Goal: Information Seeking & Learning: Learn about a topic

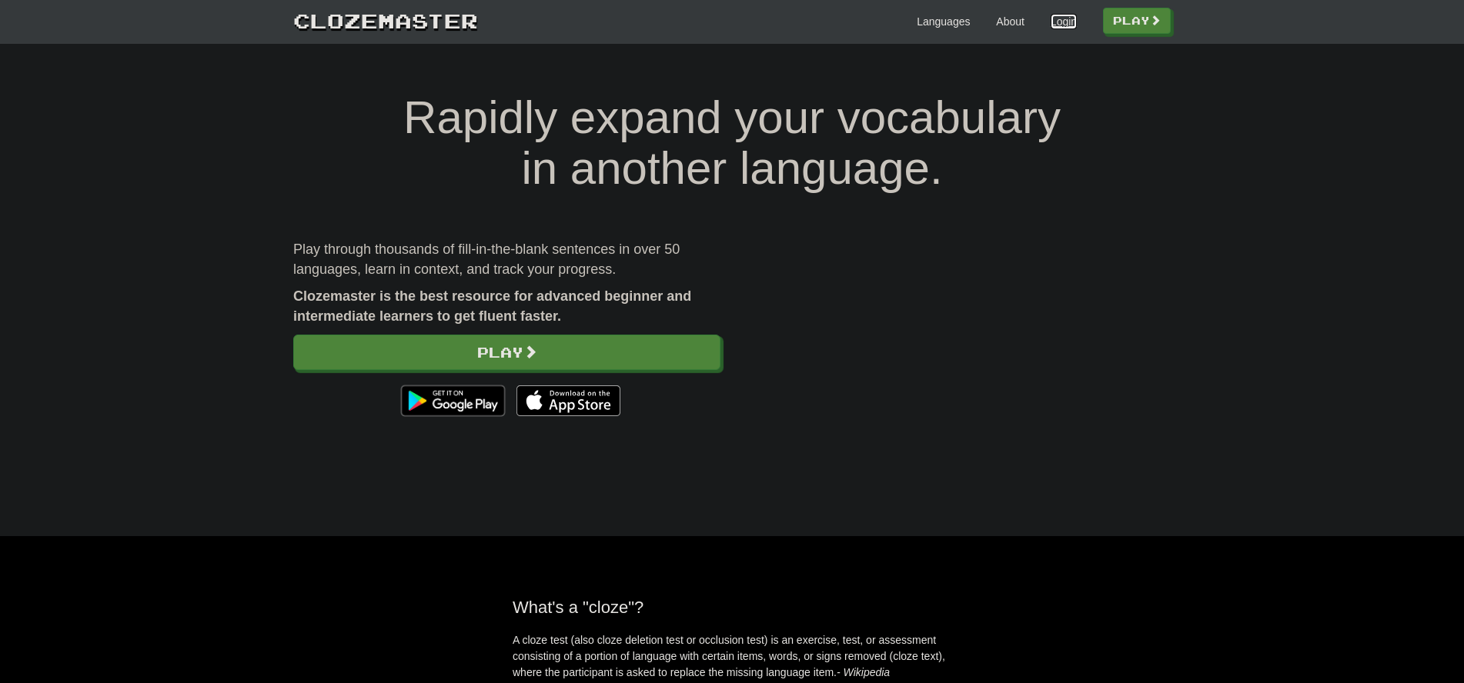
drag, startPoint x: 1057, startPoint y: 22, endPoint x: 1029, endPoint y: 187, distance: 167.9
click at [1057, 22] on link "Login" at bounding box center [1064, 21] width 26 height 15
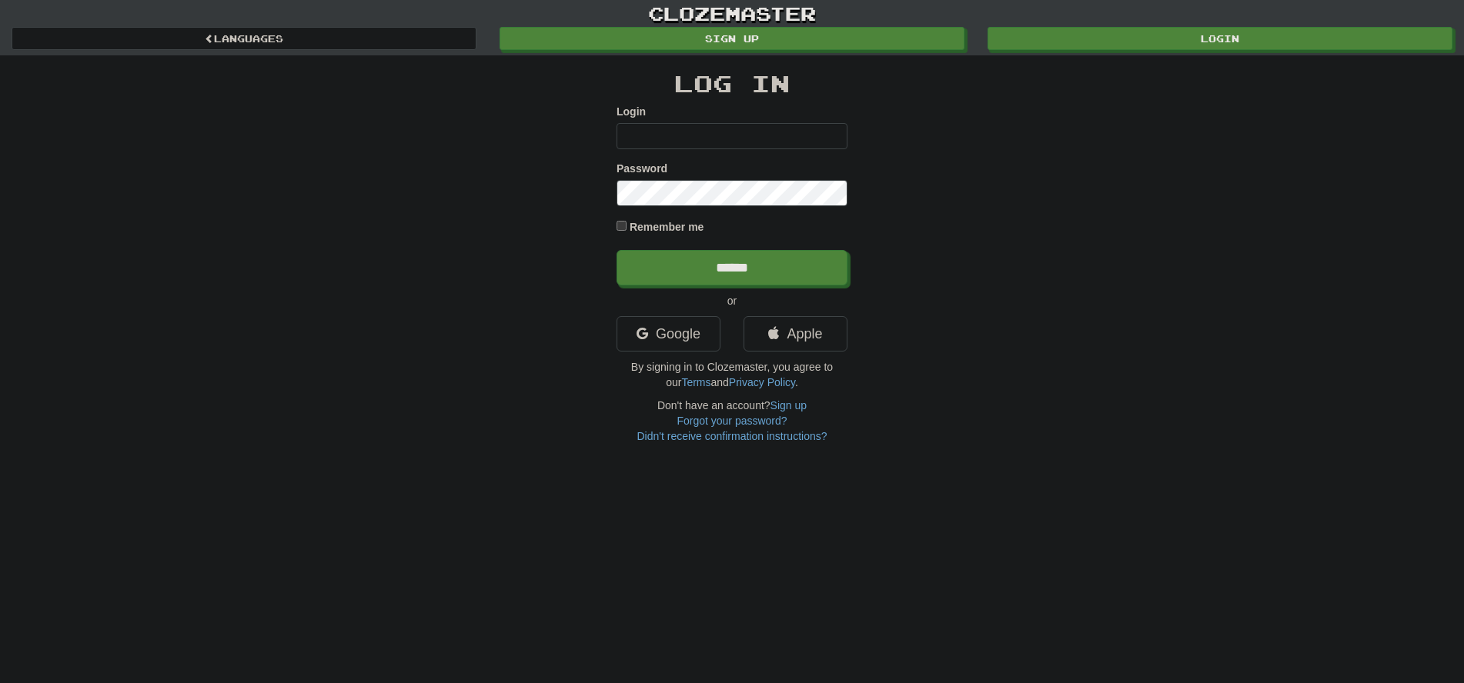
type input "**********"
click at [718, 268] on input "******" at bounding box center [731, 267] width 231 height 35
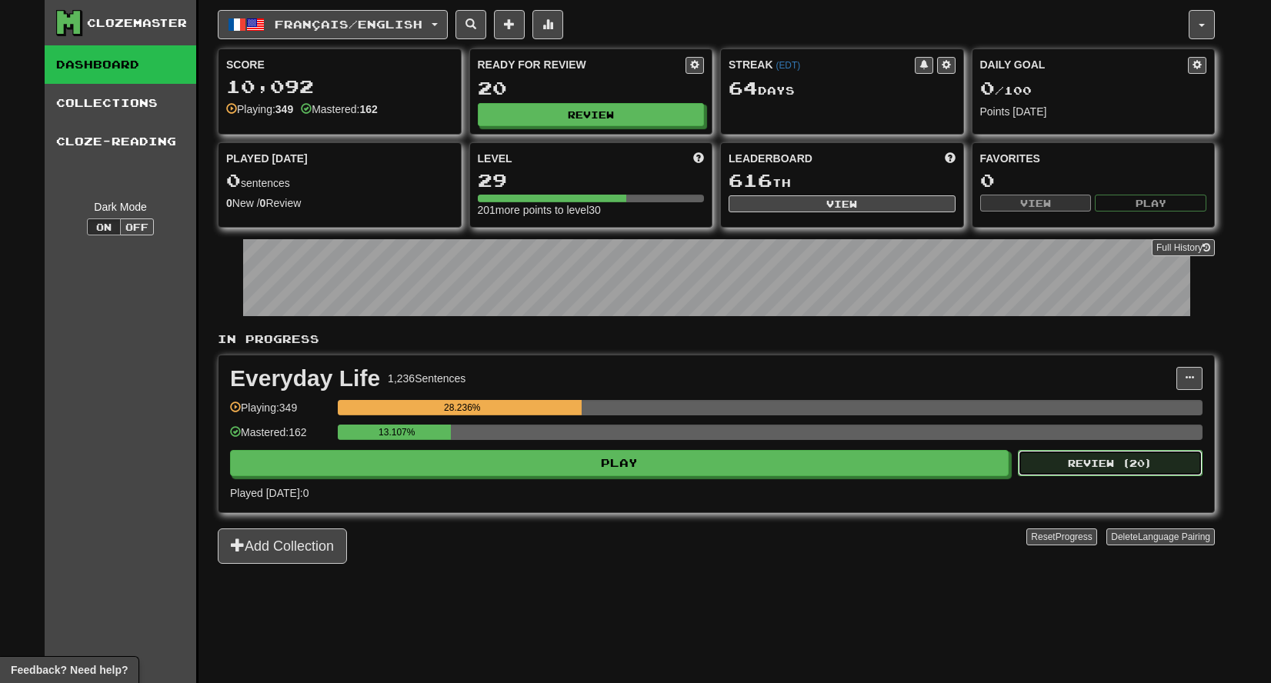
click at [1103, 457] on button "Review ( 20 )" at bounding box center [1110, 463] width 185 height 26
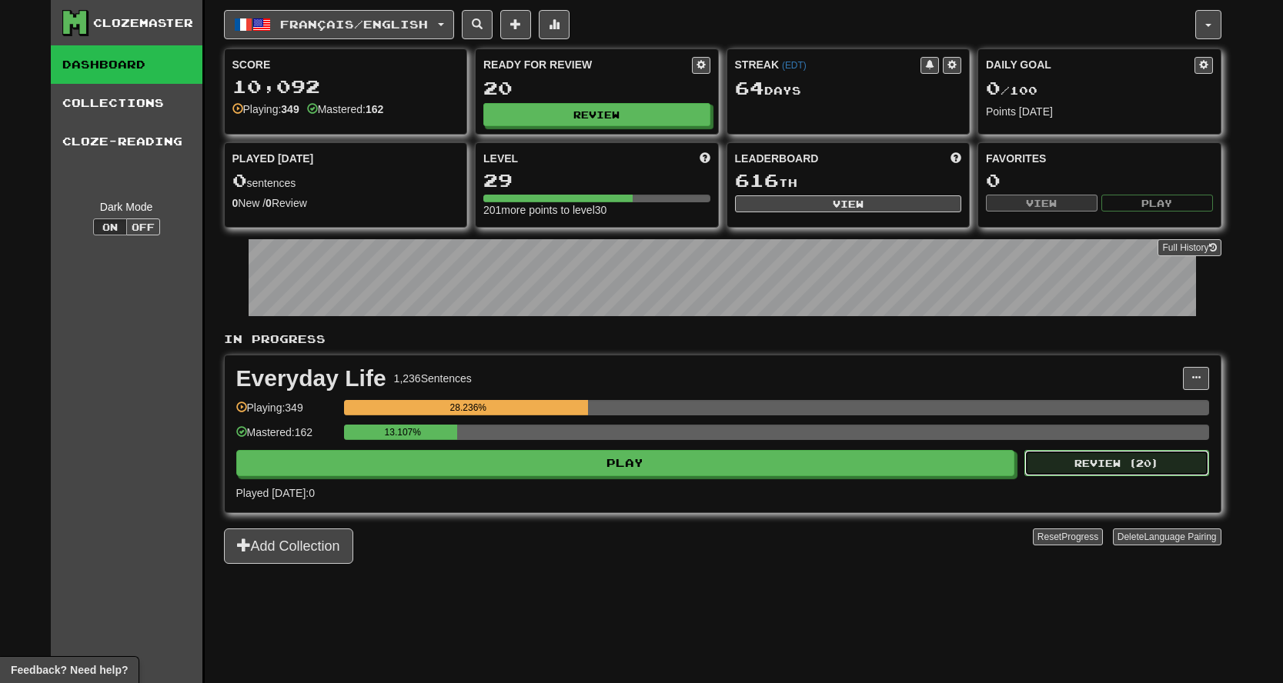
select select "**"
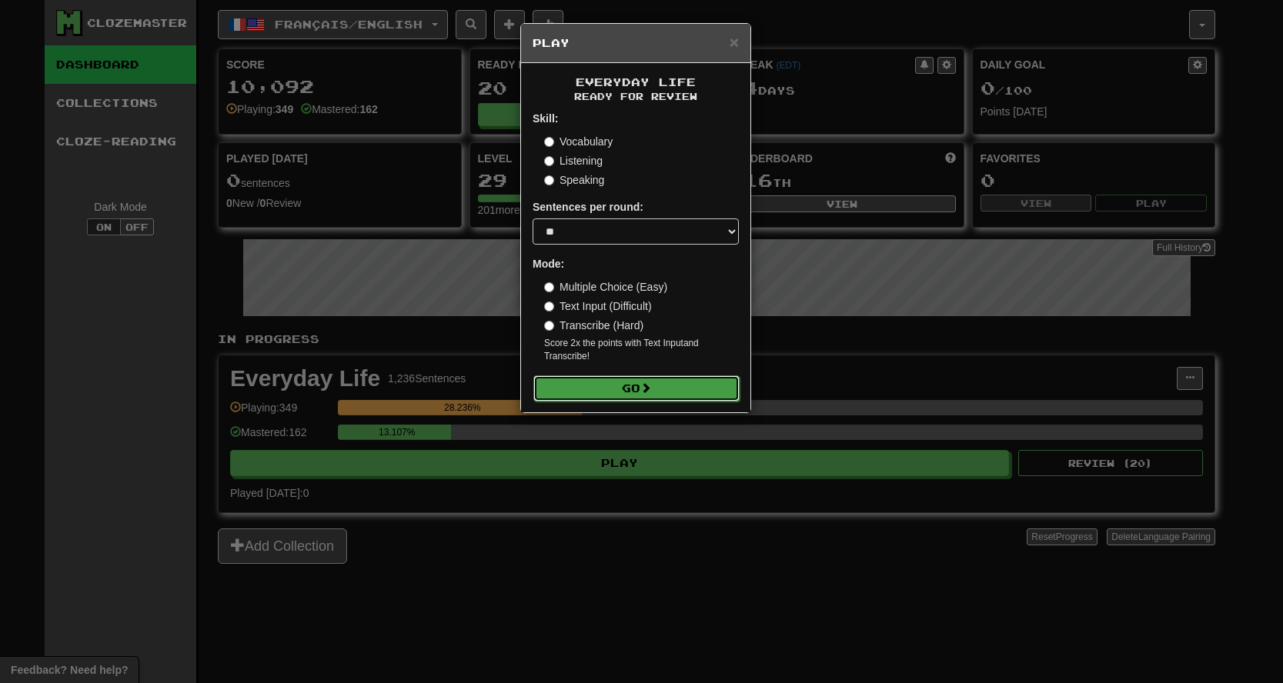
click at [640, 386] on button "Go" at bounding box center [636, 389] width 206 height 26
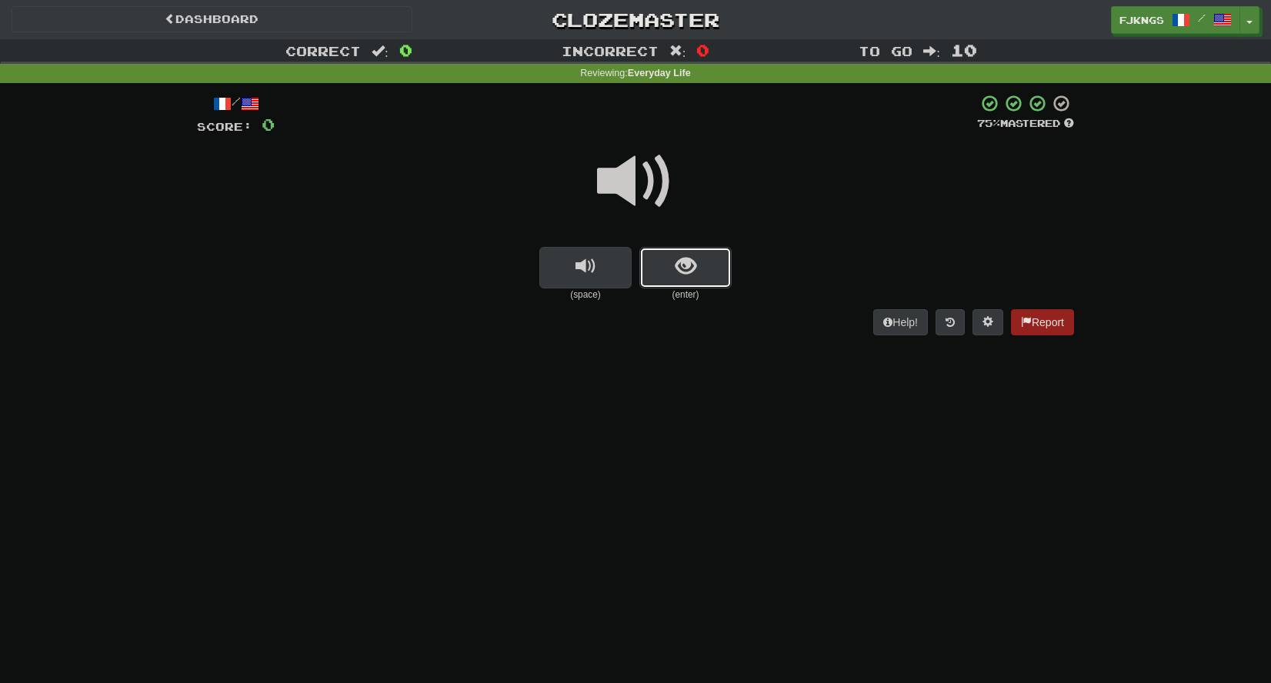
click at [677, 268] on span "show sentence" at bounding box center [686, 266] width 21 height 21
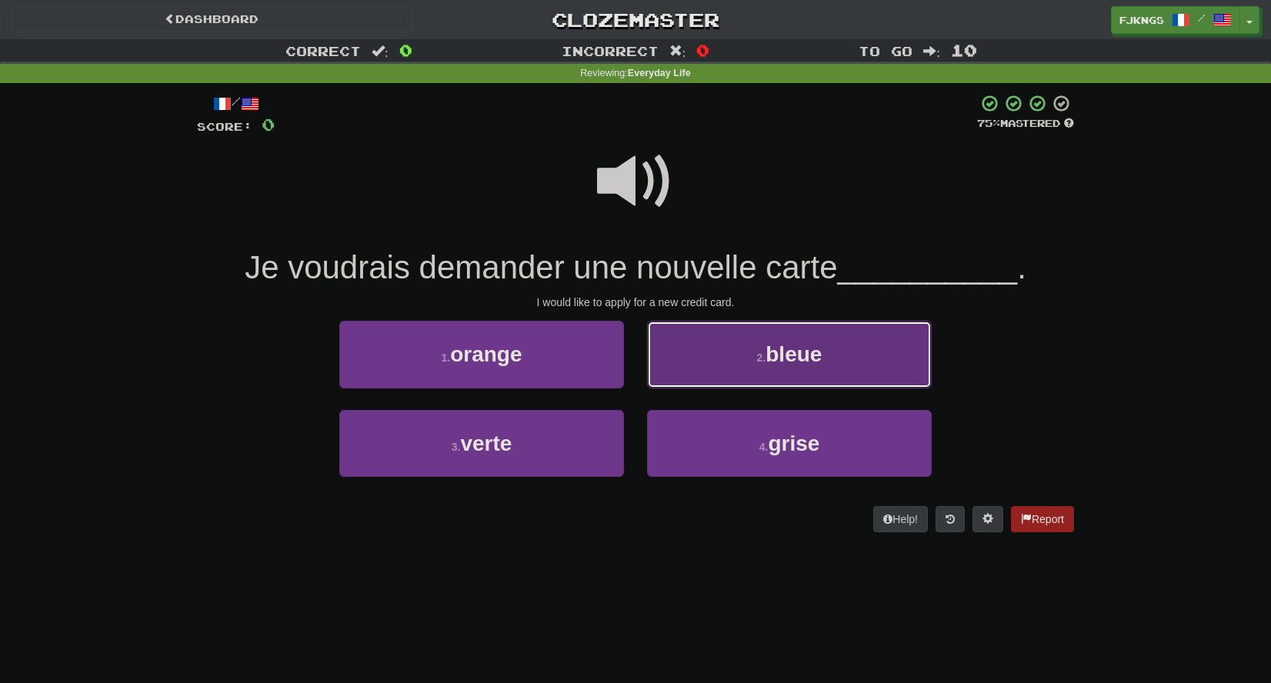
click at [776, 356] on span "bleue" at bounding box center [794, 354] width 56 height 24
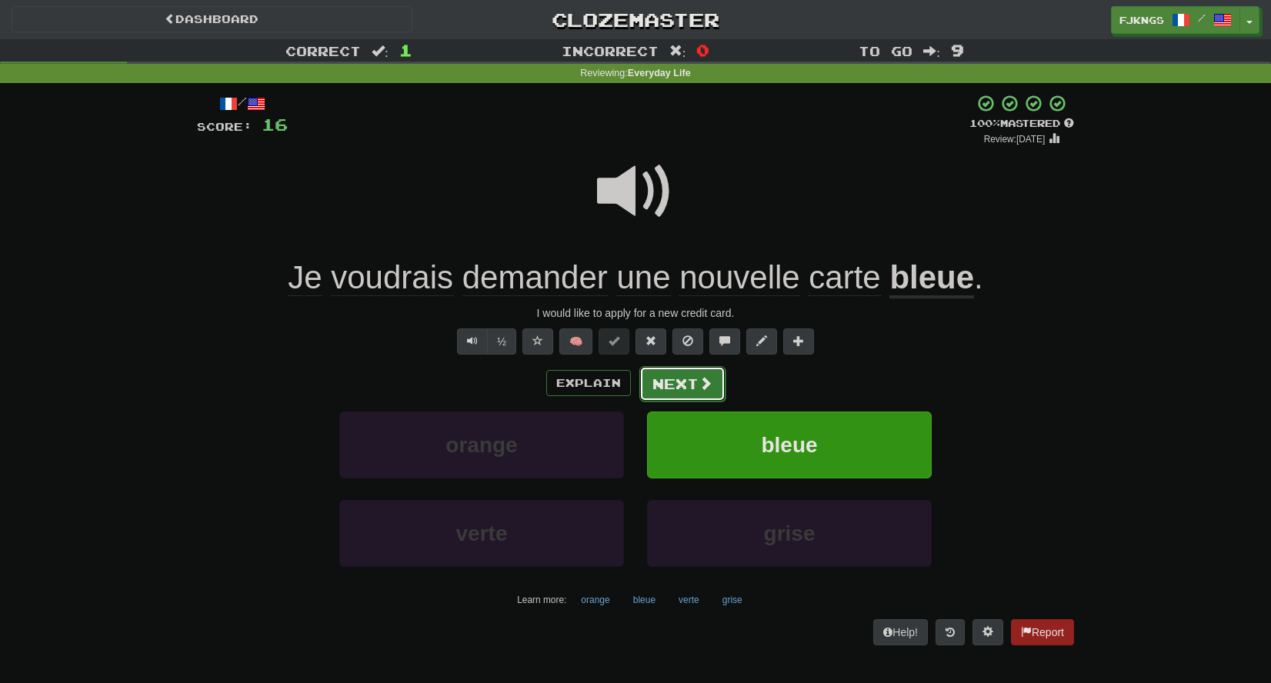
click at [695, 380] on button "Next" at bounding box center [683, 383] width 86 height 35
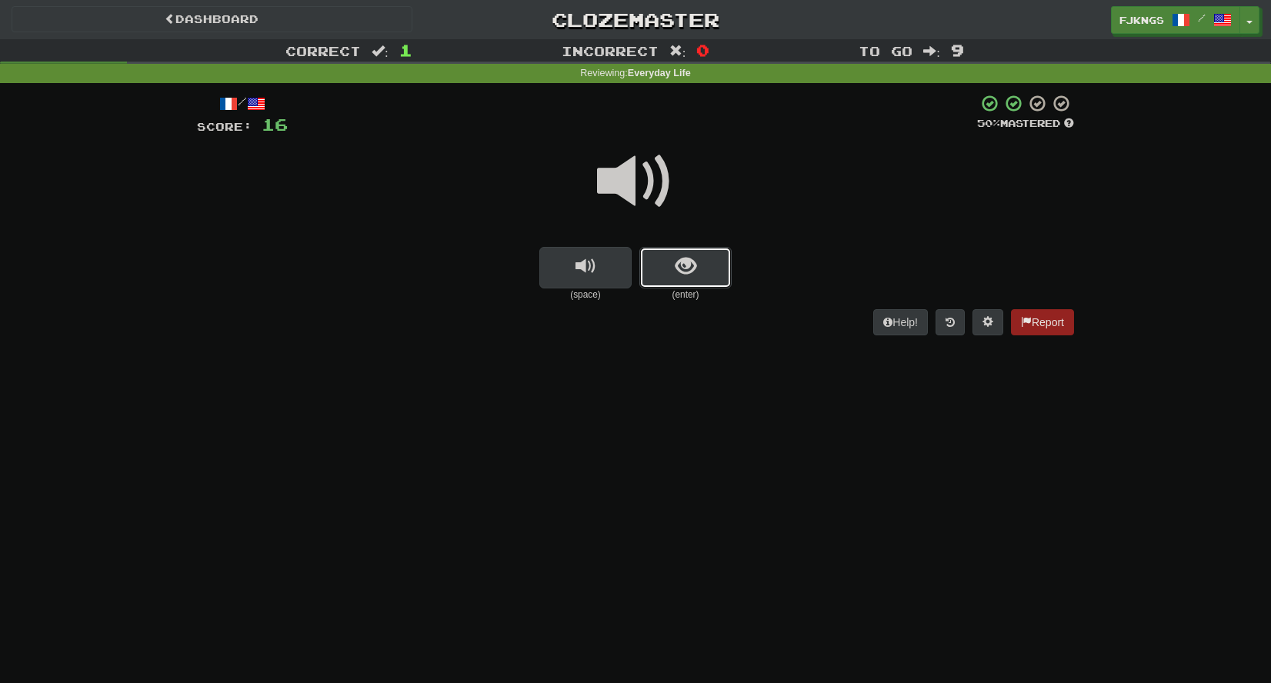
click at [696, 268] on span "show sentence" at bounding box center [686, 266] width 21 height 21
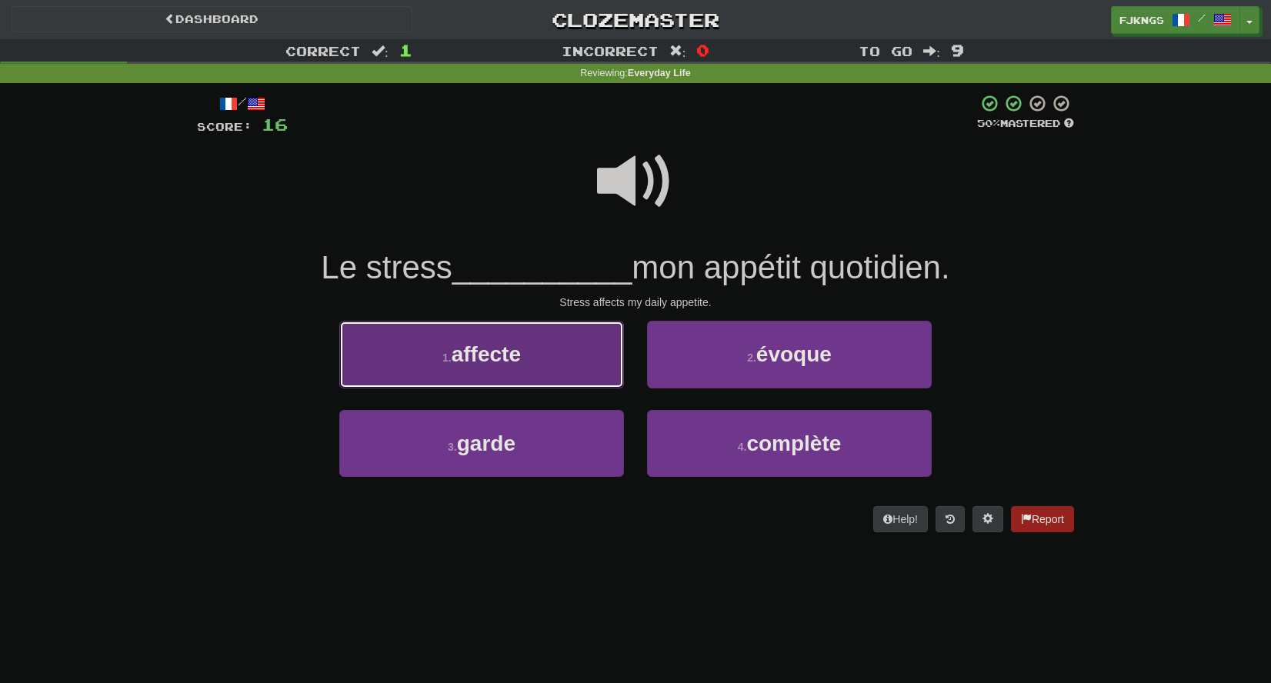
click at [560, 361] on button "1 . affecte" at bounding box center [481, 354] width 285 height 67
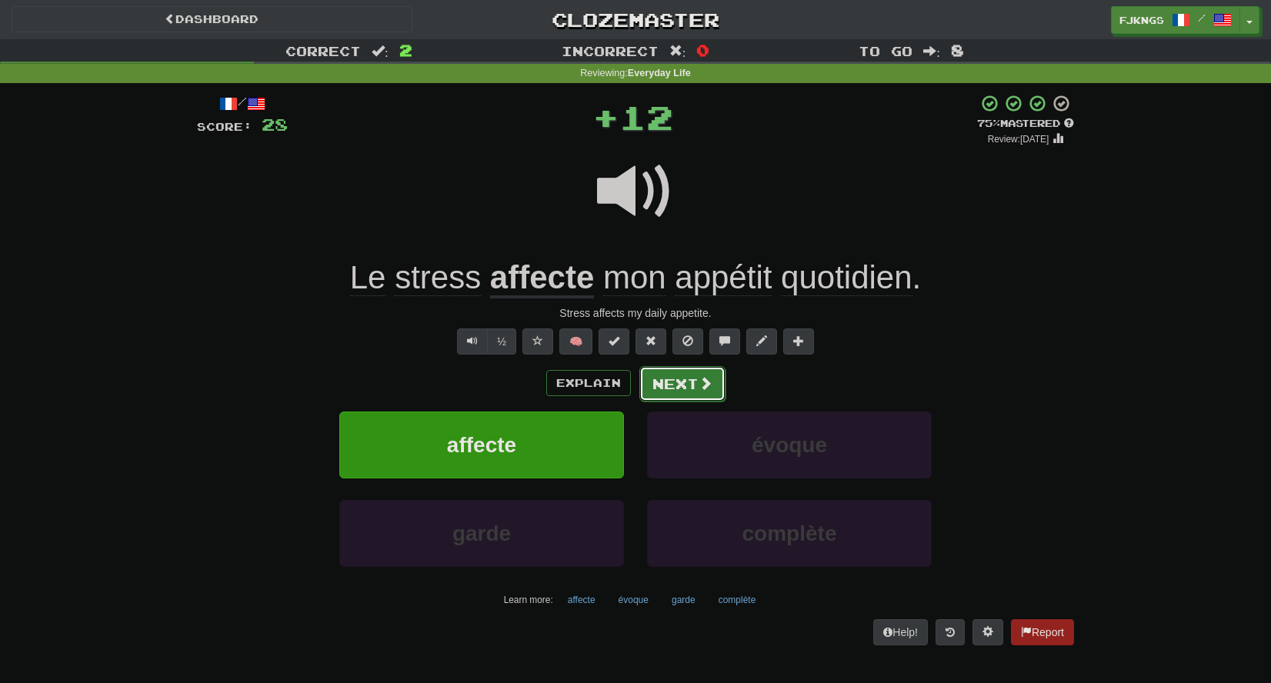
click at [703, 382] on span at bounding box center [706, 383] width 14 height 14
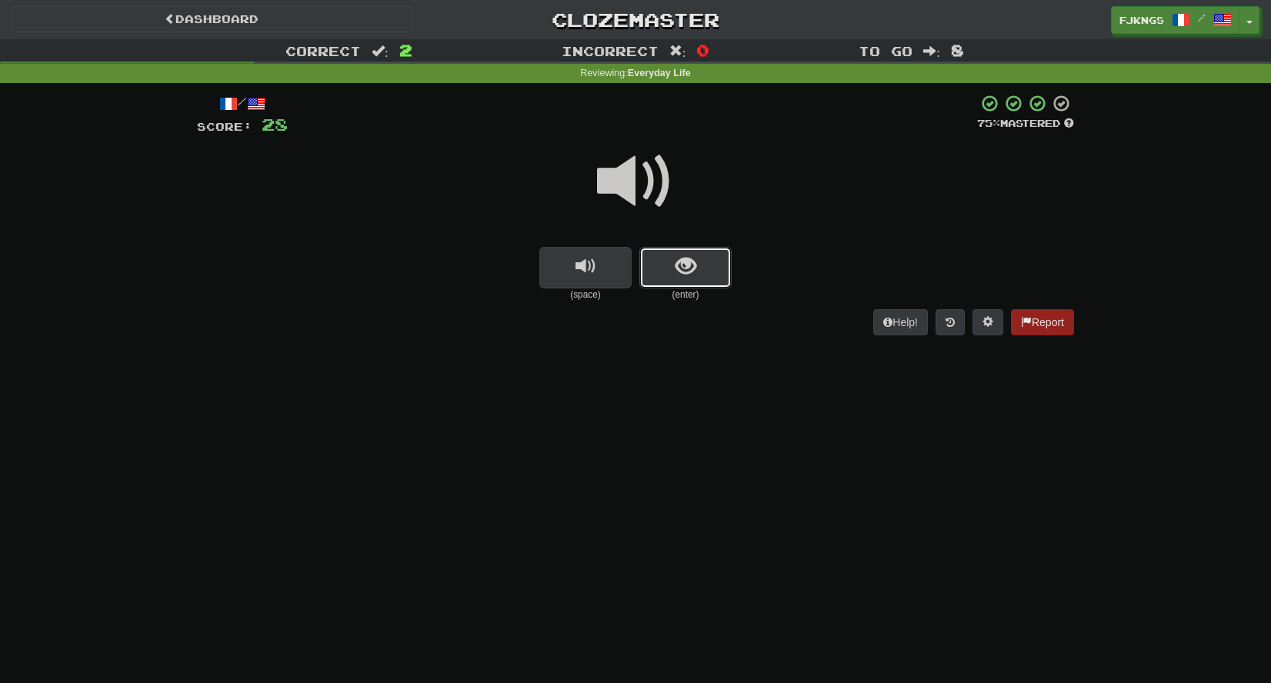
click at [686, 259] on span "show sentence" at bounding box center [686, 266] width 21 height 21
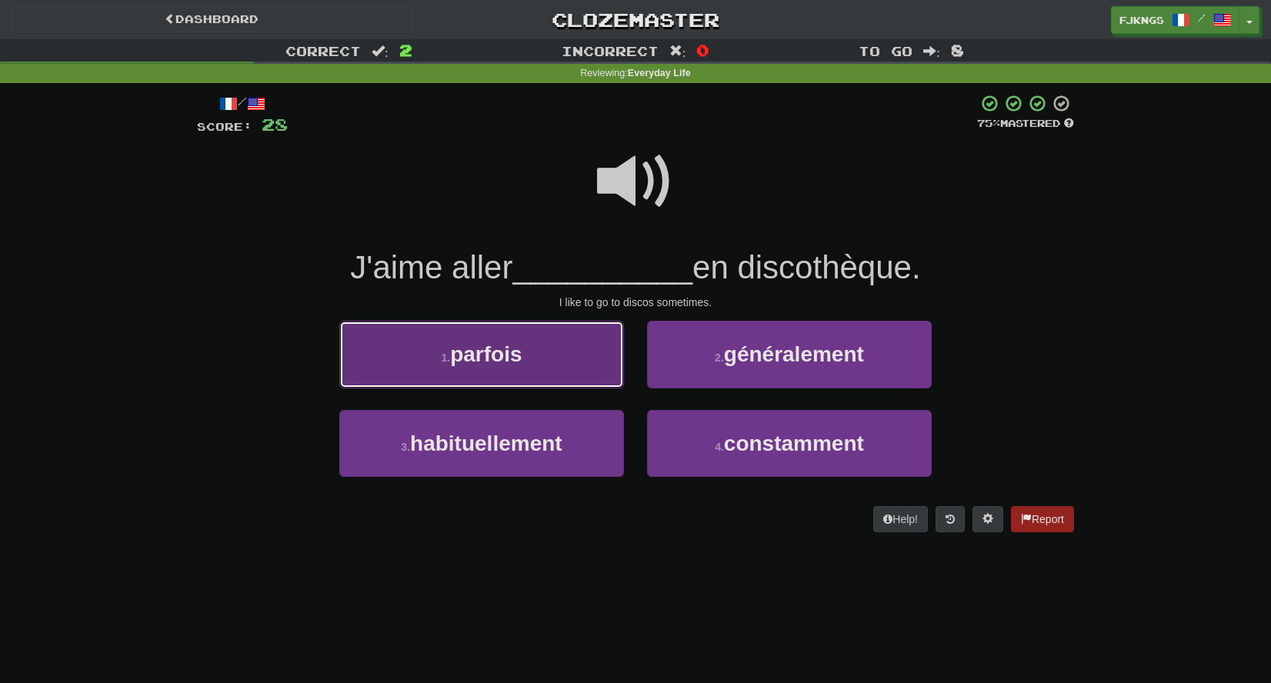
click at [573, 352] on button "1 . parfois" at bounding box center [481, 354] width 285 height 67
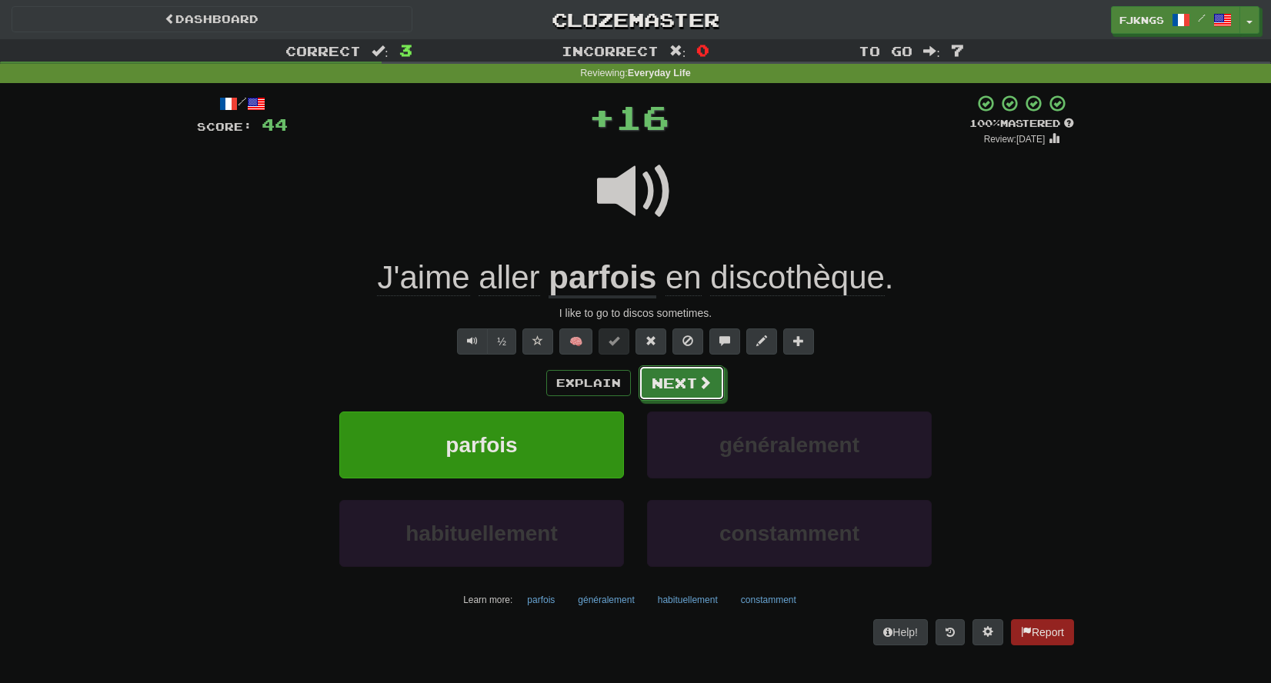
click at [701, 384] on span at bounding box center [705, 383] width 14 height 14
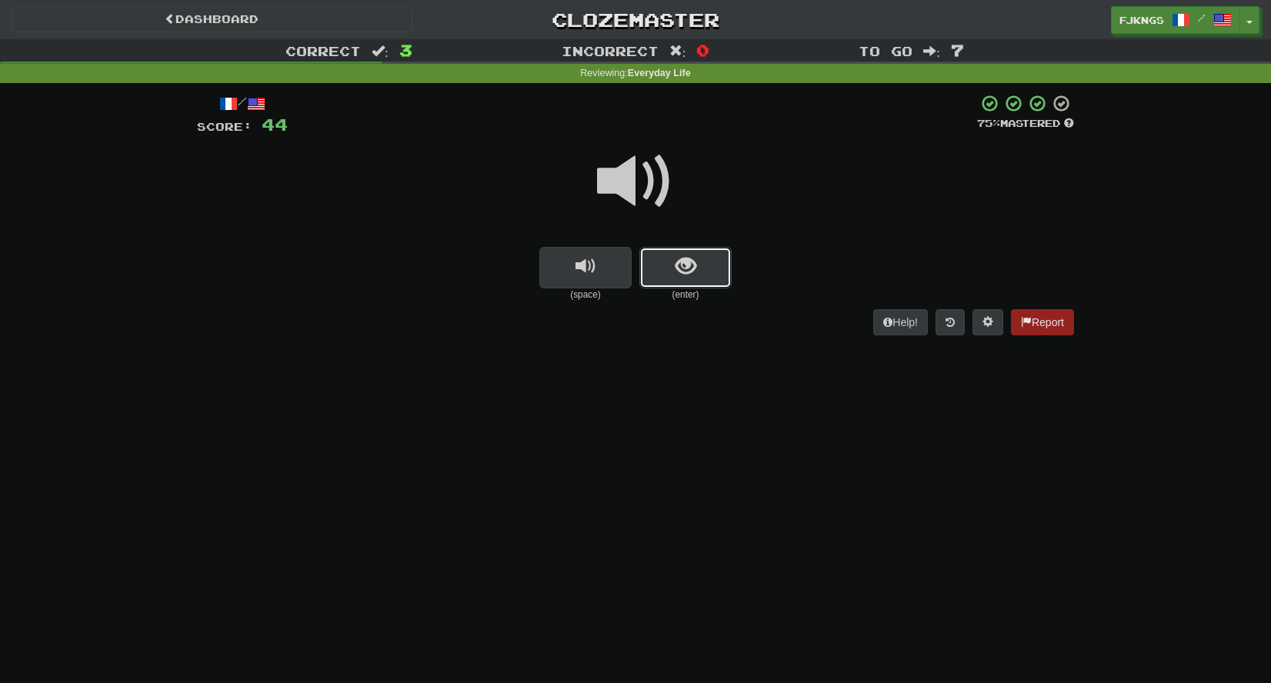
click at [678, 264] on span "show sentence" at bounding box center [686, 266] width 21 height 21
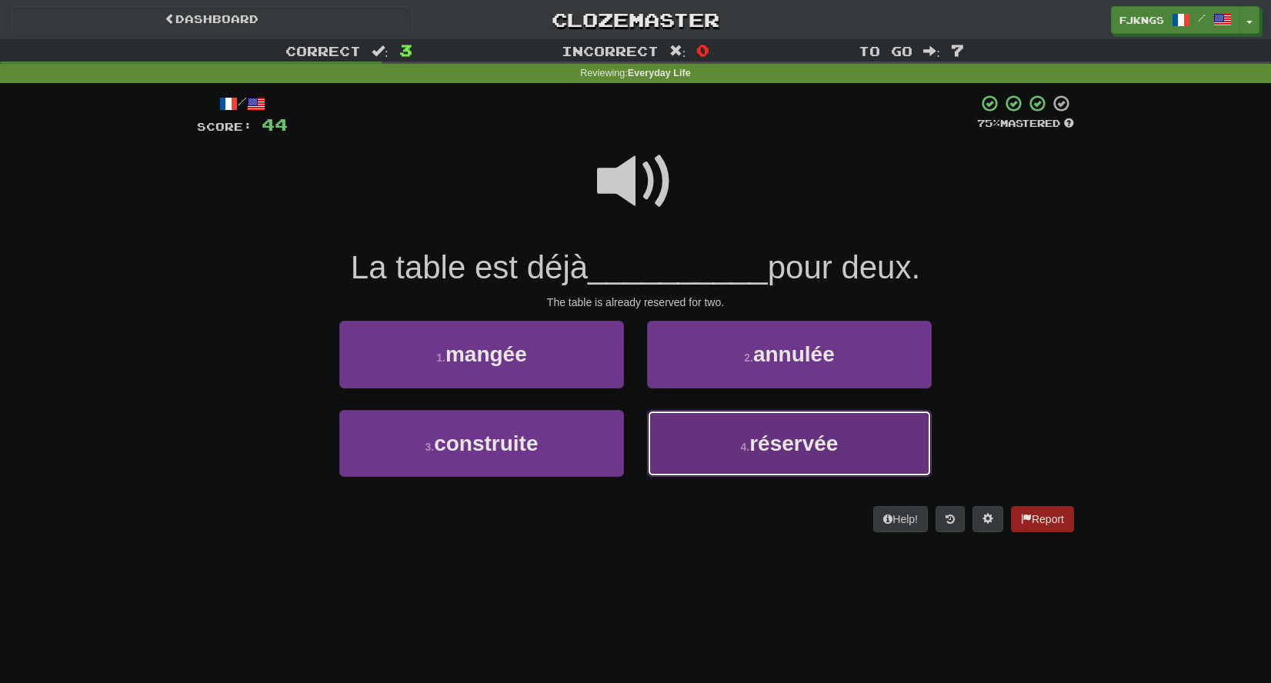
click at [748, 438] on button "4 . réservée" at bounding box center [789, 443] width 285 height 67
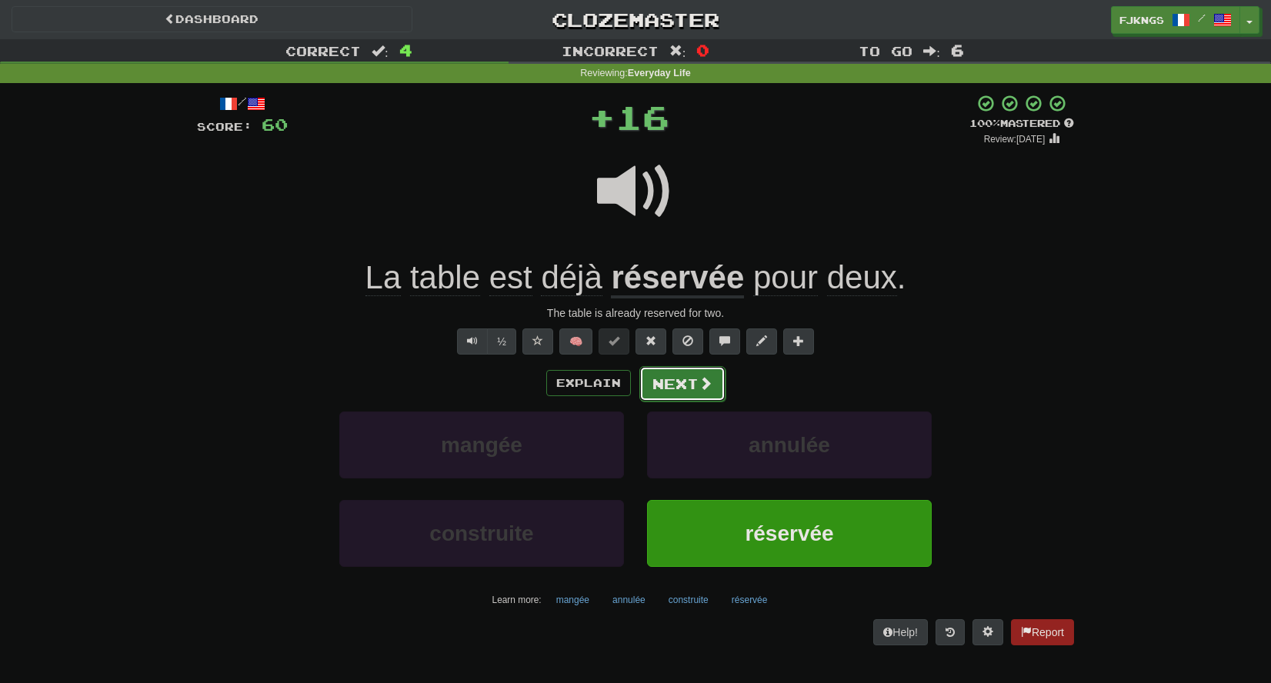
click at [695, 382] on button "Next" at bounding box center [683, 383] width 86 height 35
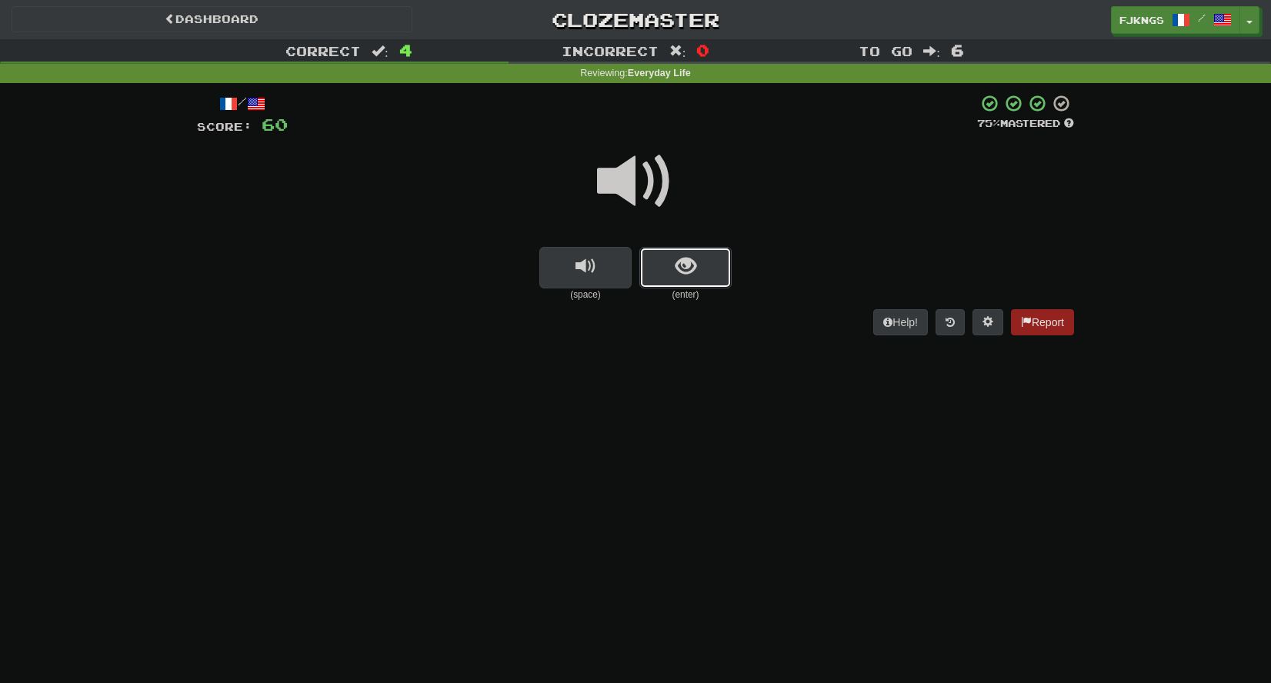
click at [683, 270] on span "show sentence" at bounding box center [686, 266] width 21 height 21
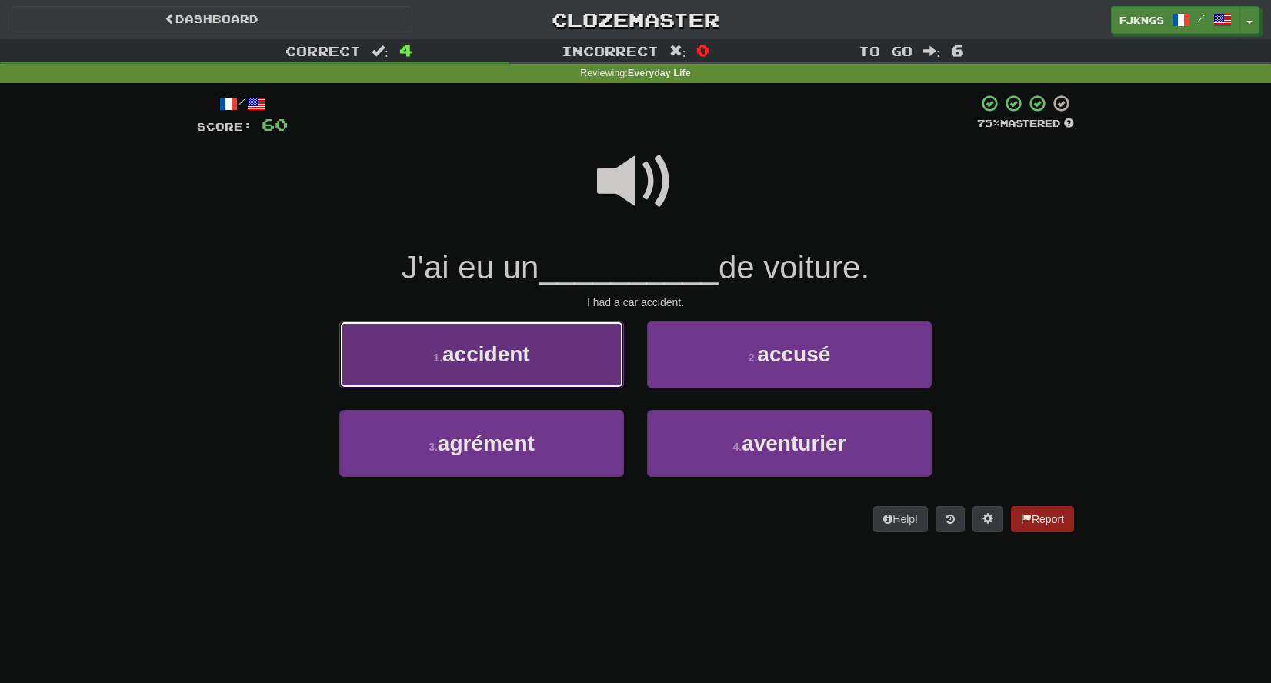
click at [541, 352] on button "1 . accident" at bounding box center [481, 354] width 285 height 67
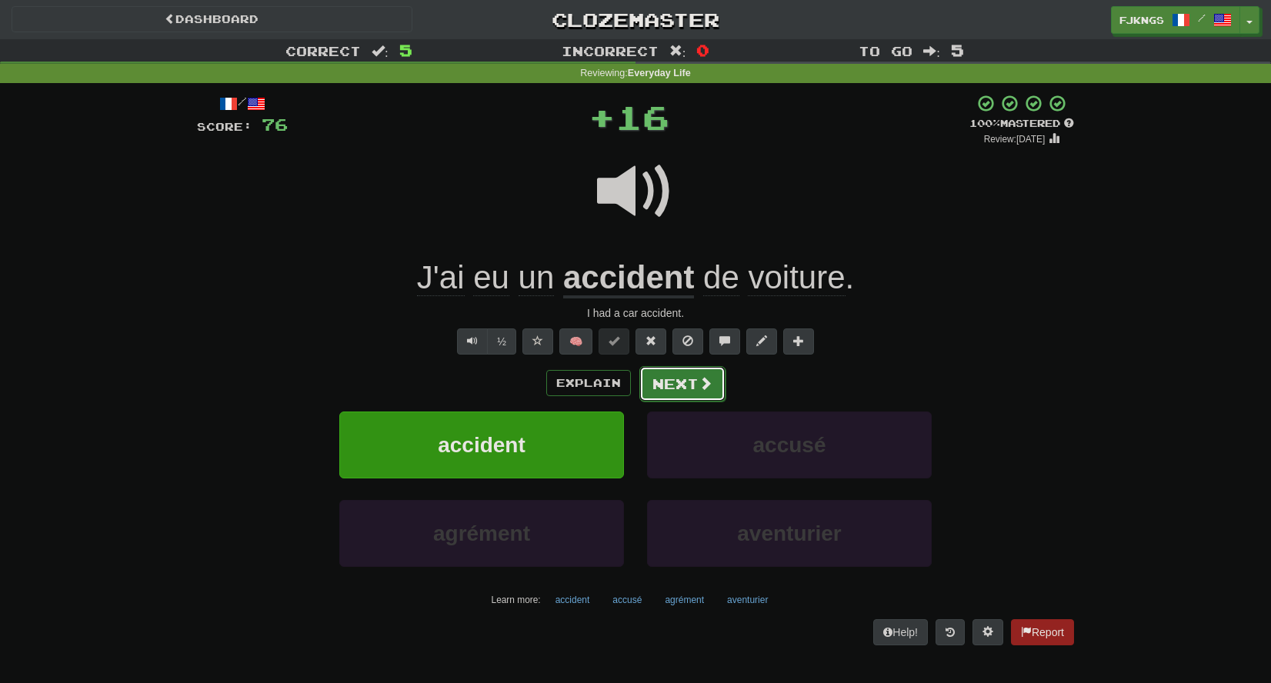
click at [710, 388] on span at bounding box center [706, 383] width 14 height 14
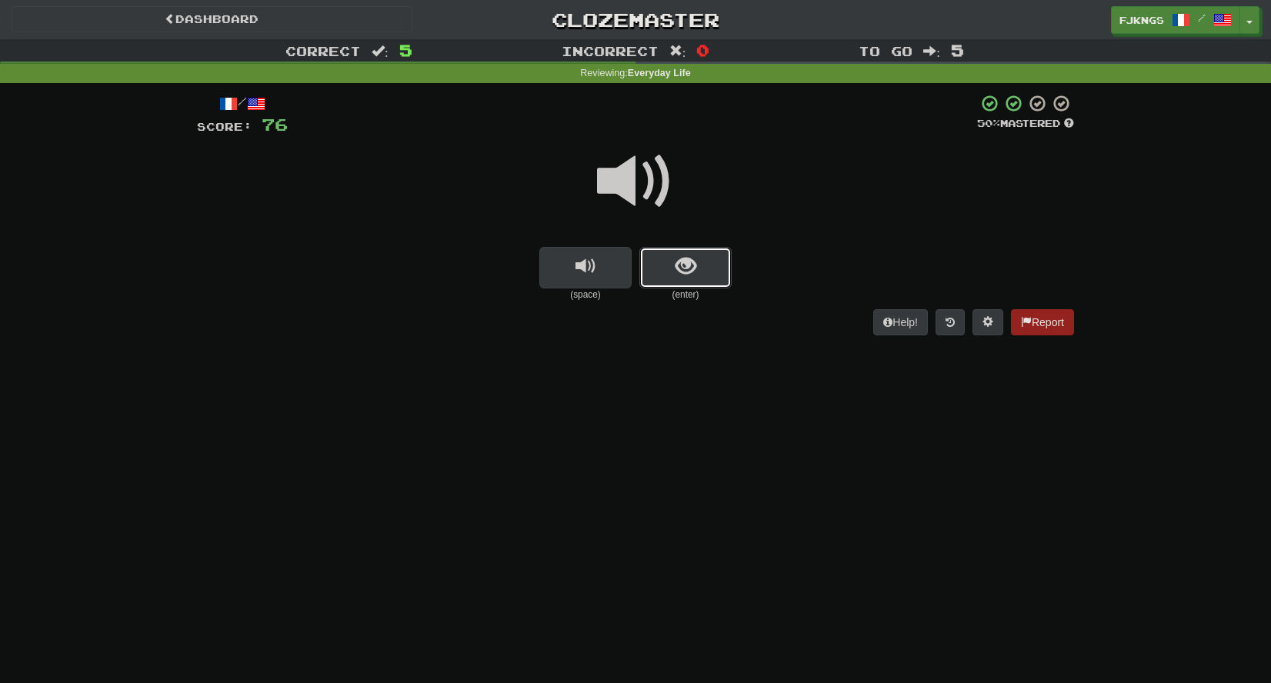
click at [700, 269] on button "show sentence" at bounding box center [686, 268] width 92 height 42
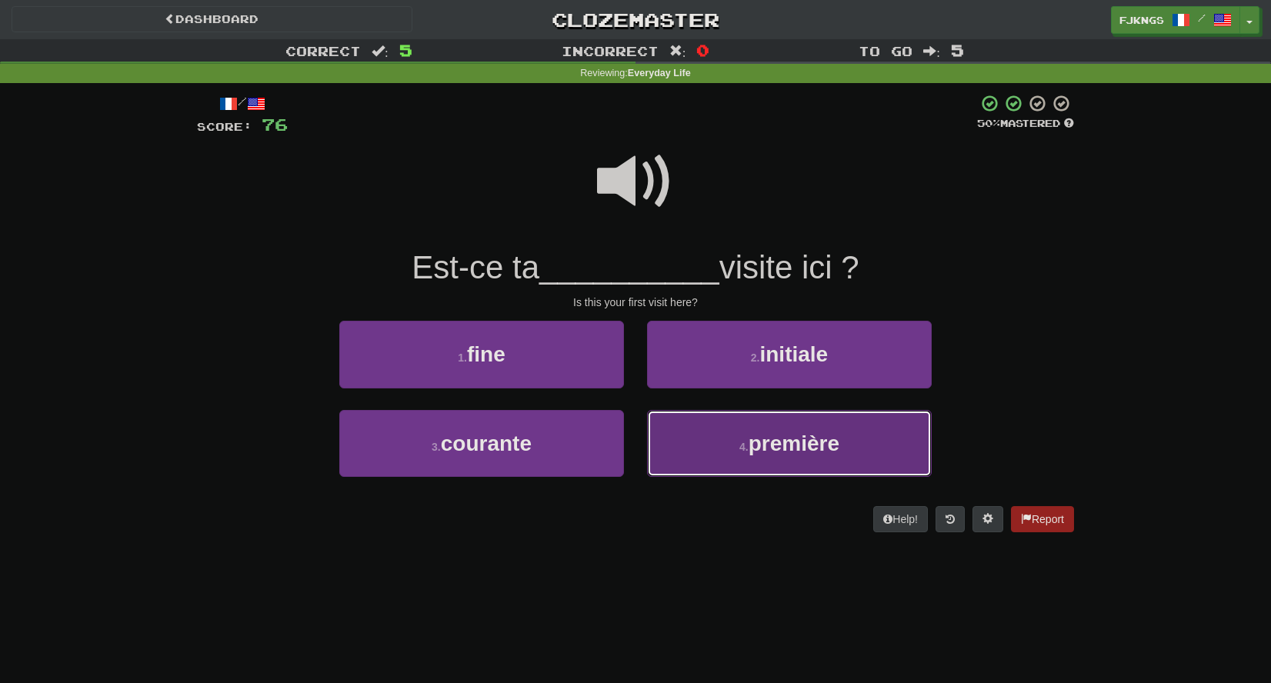
click at [762, 436] on span "première" at bounding box center [794, 444] width 91 height 24
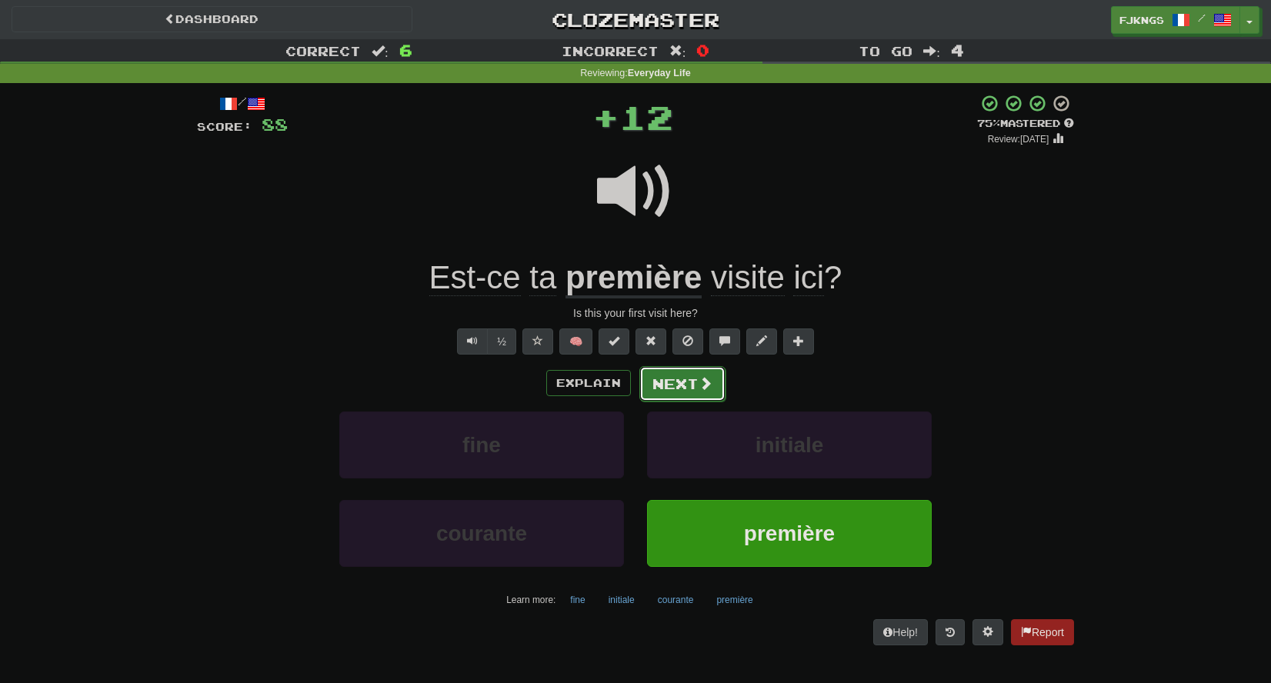
click at [697, 377] on button "Next" at bounding box center [683, 383] width 86 height 35
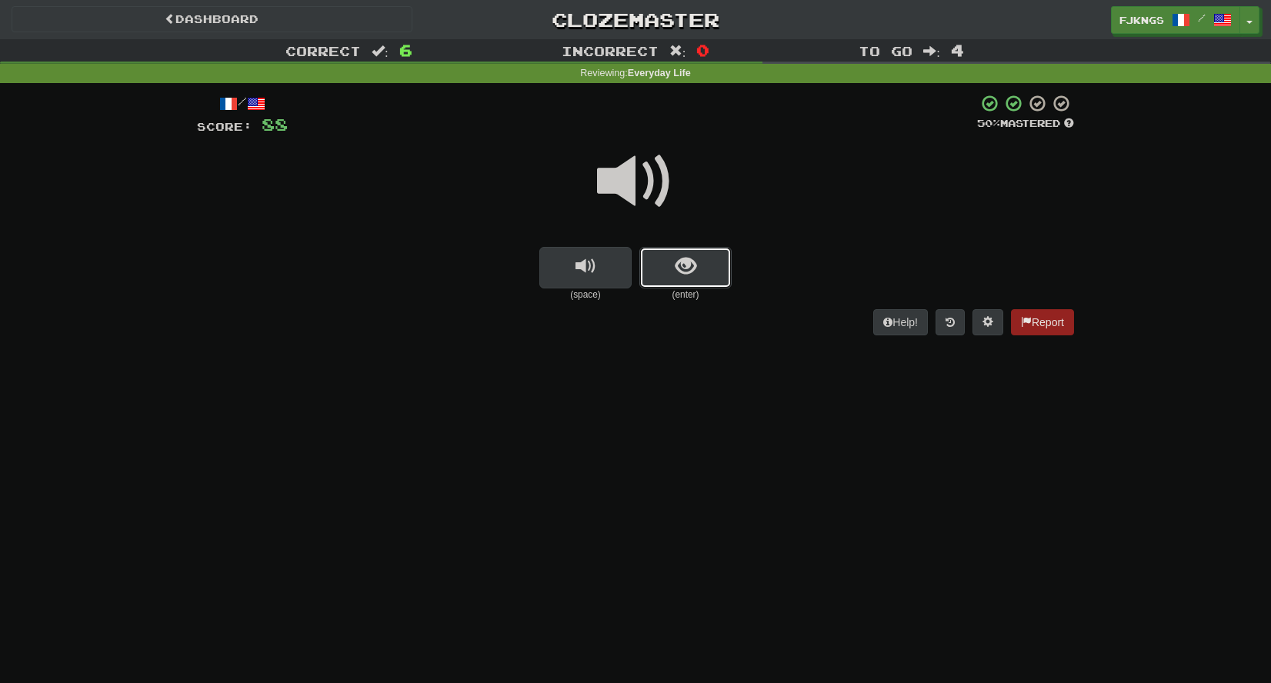
click at [684, 262] on span "show sentence" at bounding box center [686, 266] width 21 height 21
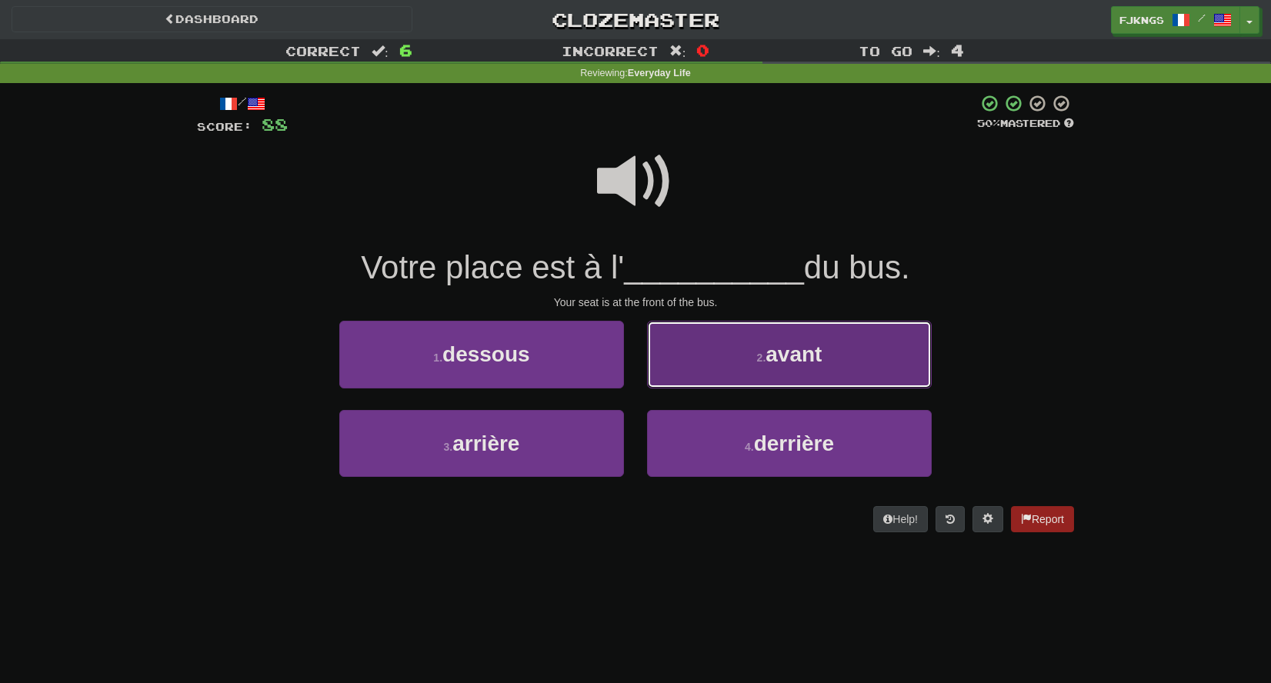
click at [796, 357] on span "avant" at bounding box center [794, 354] width 56 height 24
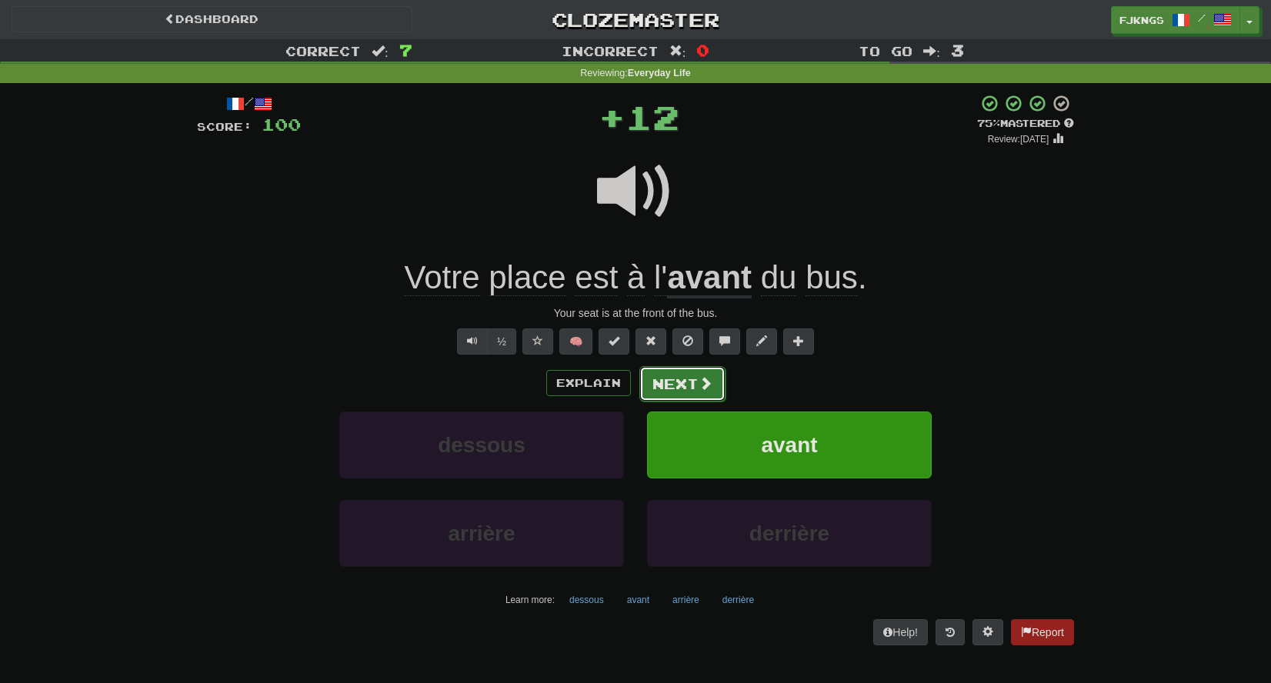
click at [700, 386] on span at bounding box center [706, 383] width 14 height 14
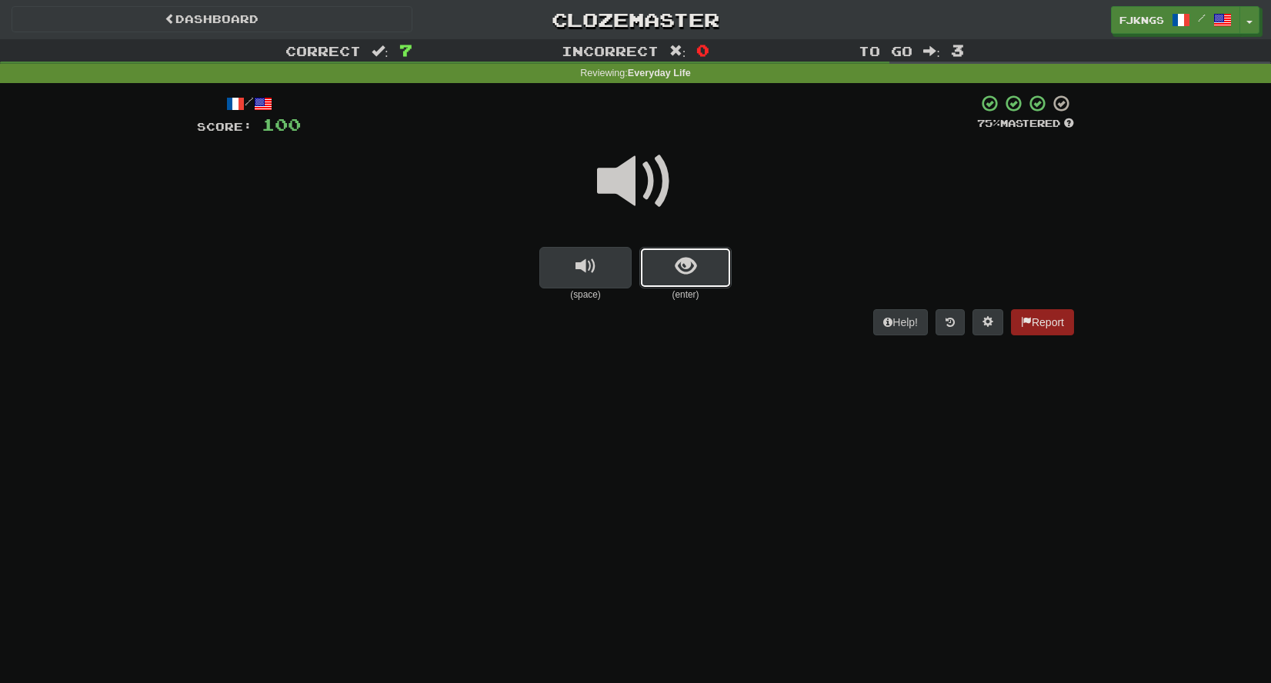
click at [700, 268] on button "show sentence" at bounding box center [686, 268] width 92 height 42
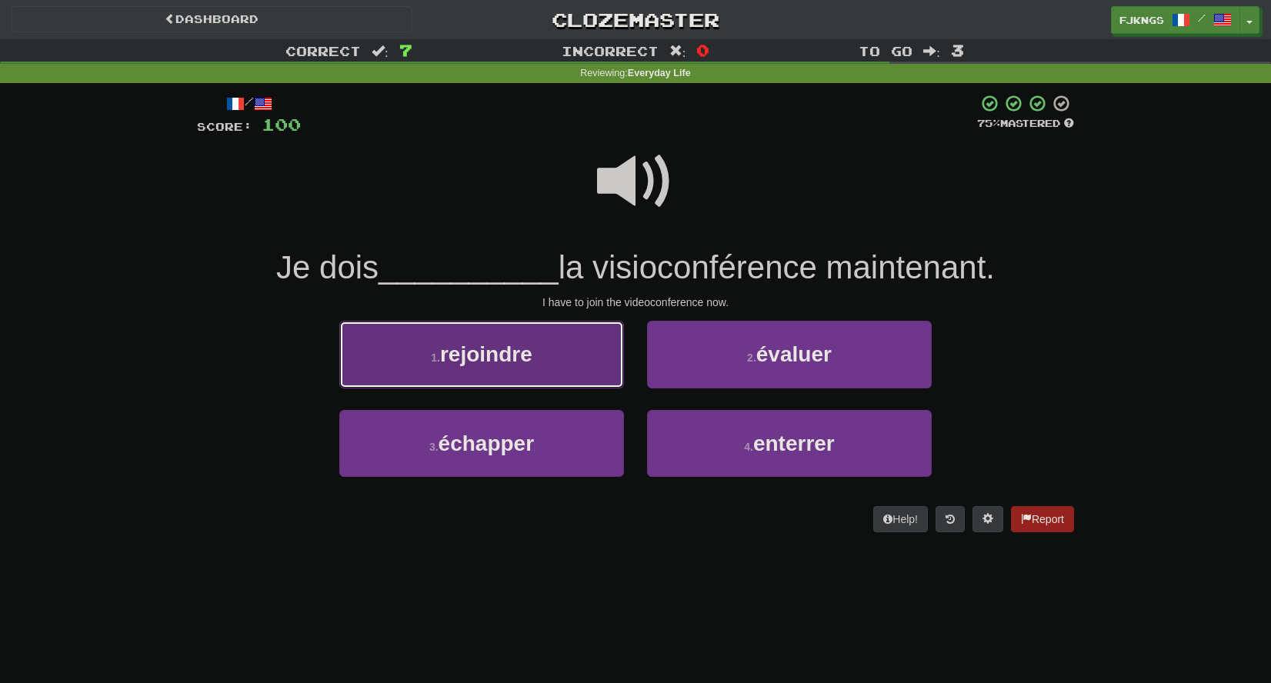
click at [515, 346] on span "rejoindre" at bounding box center [486, 354] width 92 height 24
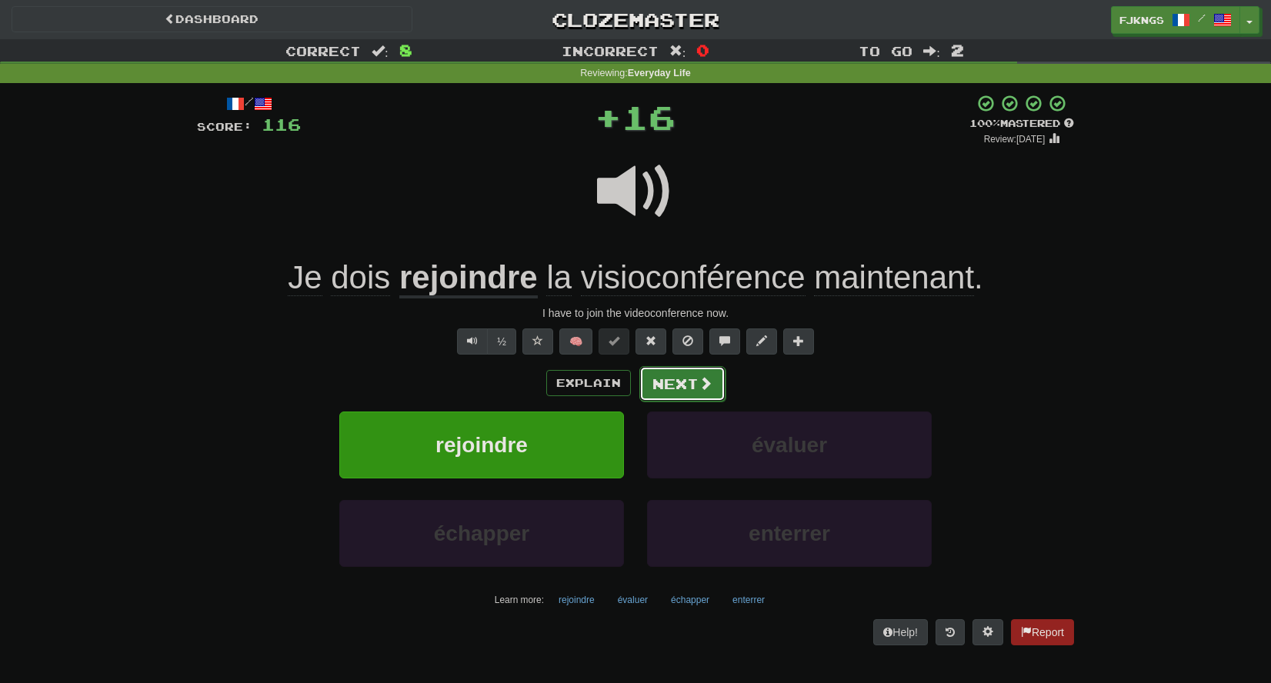
click at [702, 383] on span at bounding box center [706, 383] width 14 height 14
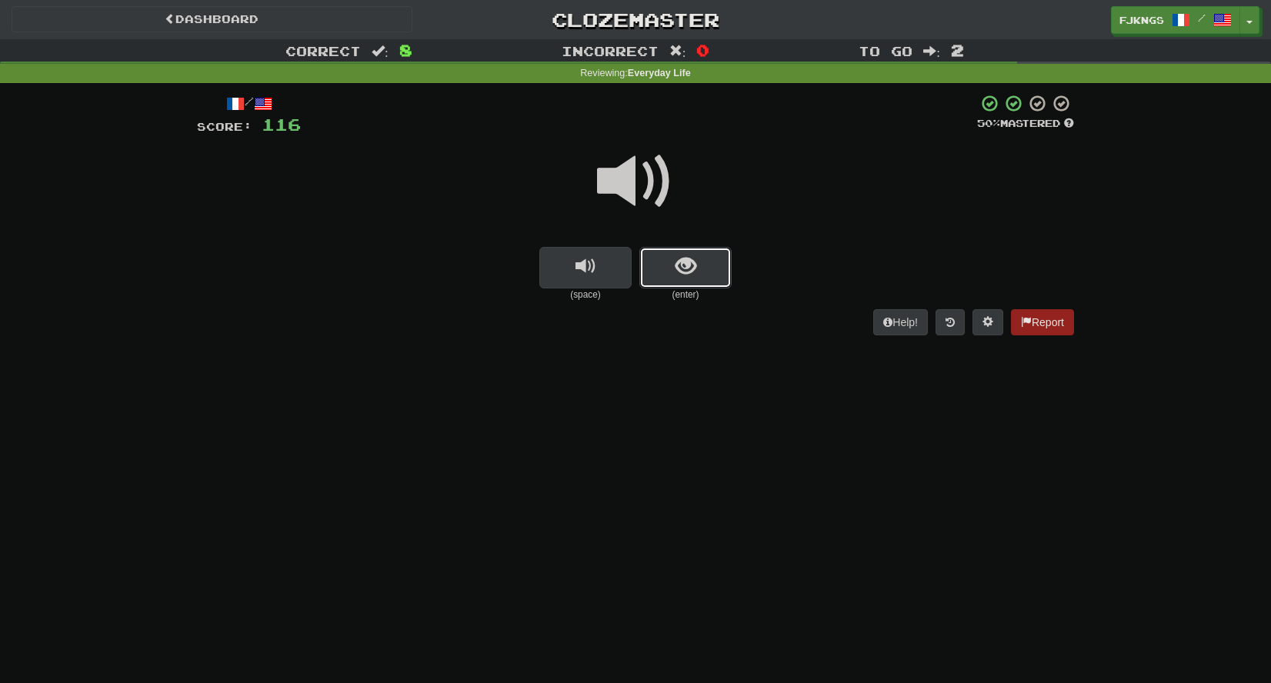
click at [678, 263] on span "show sentence" at bounding box center [686, 266] width 21 height 21
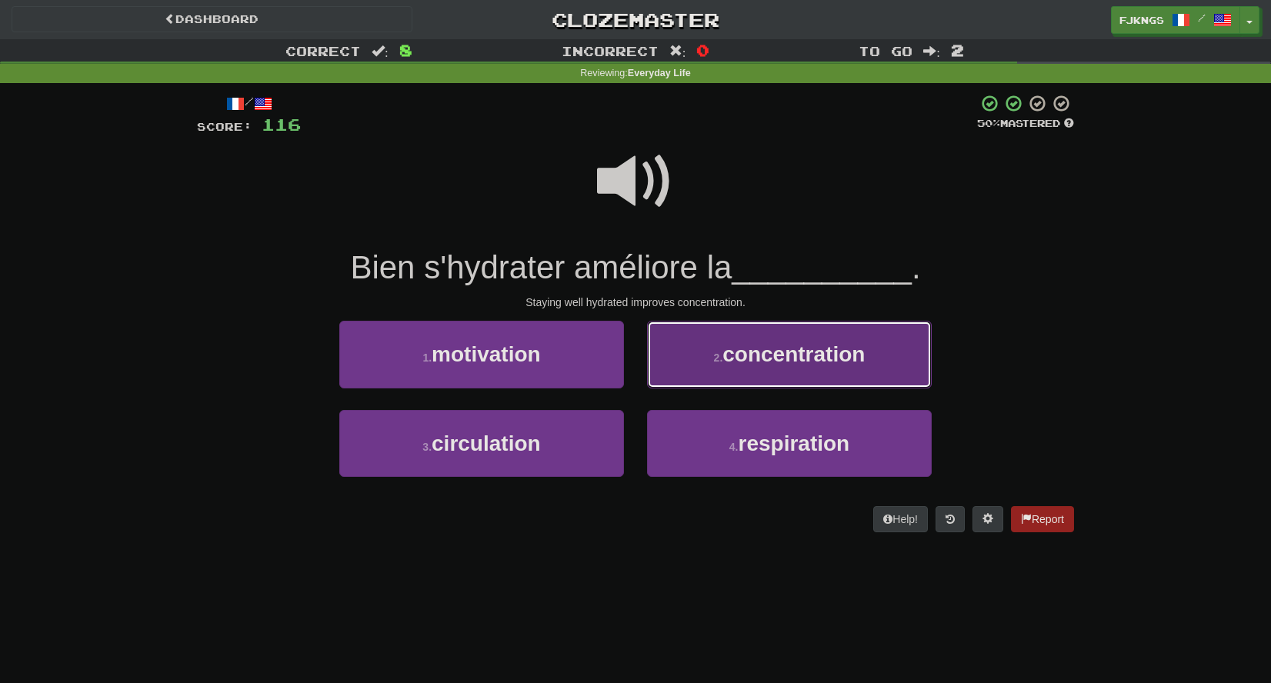
click at [763, 352] on span "concentration" at bounding box center [794, 354] width 142 height 24
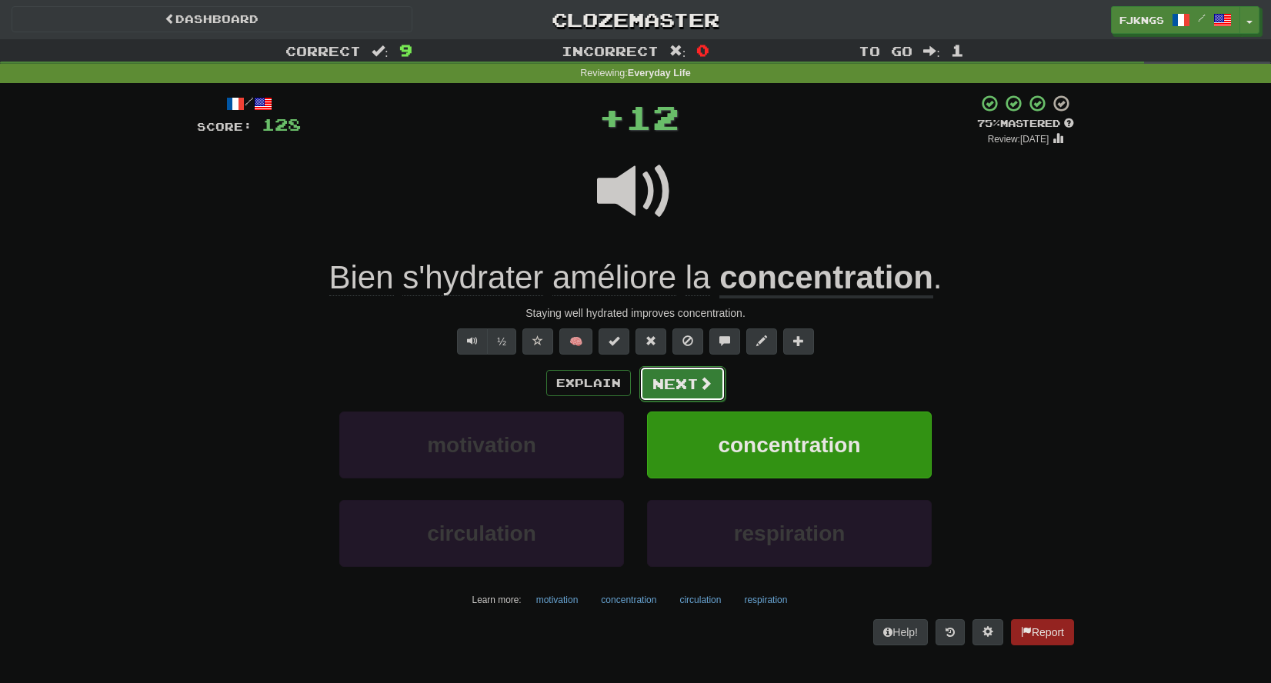
click at [700, 388] on span at bounding box center [706, 383] width 14 height 14
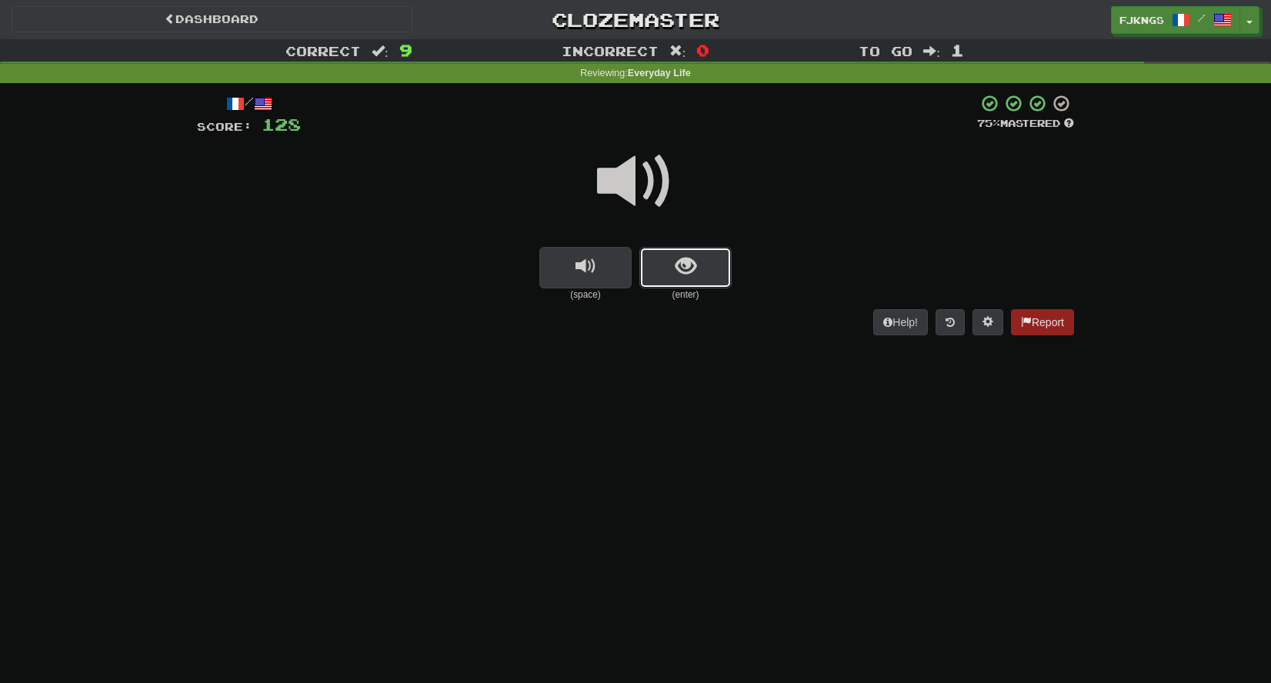
click at [696, 259] on span "show sentence" at bounding box center [686, 266] width 21 height 21
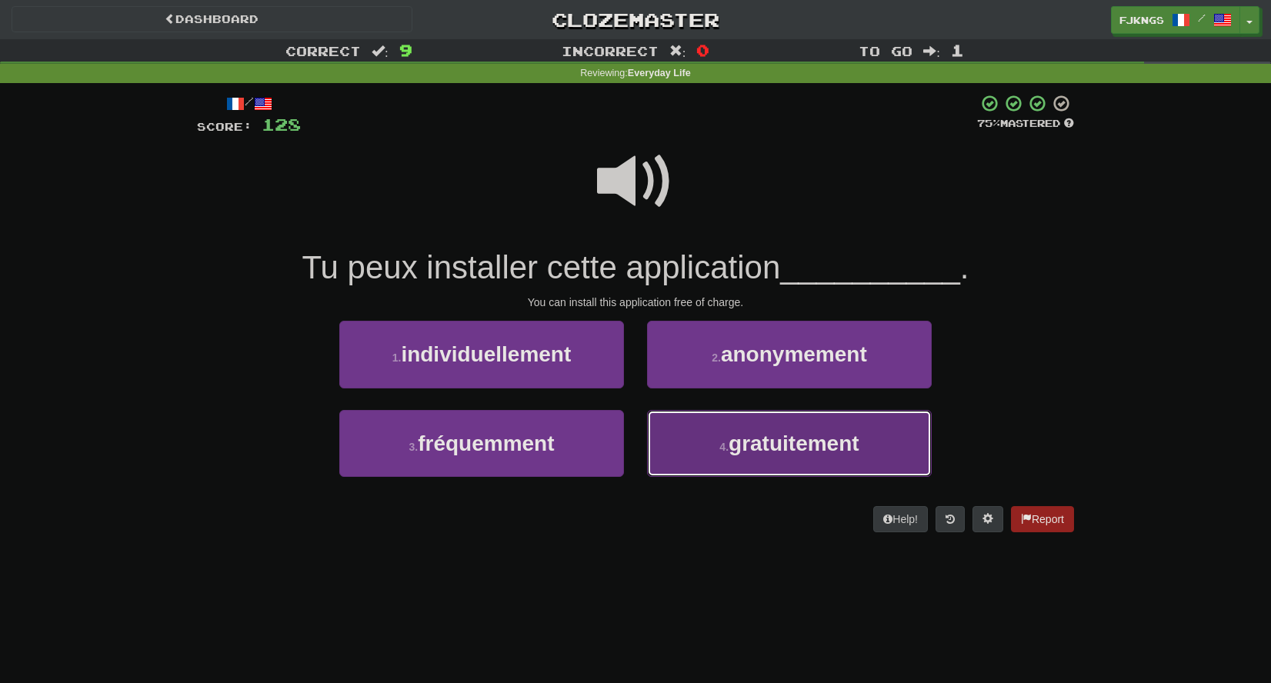
click at [723, 430] on button "4 . gratuitement" at bounding box center [789, 443] width 285 height 67
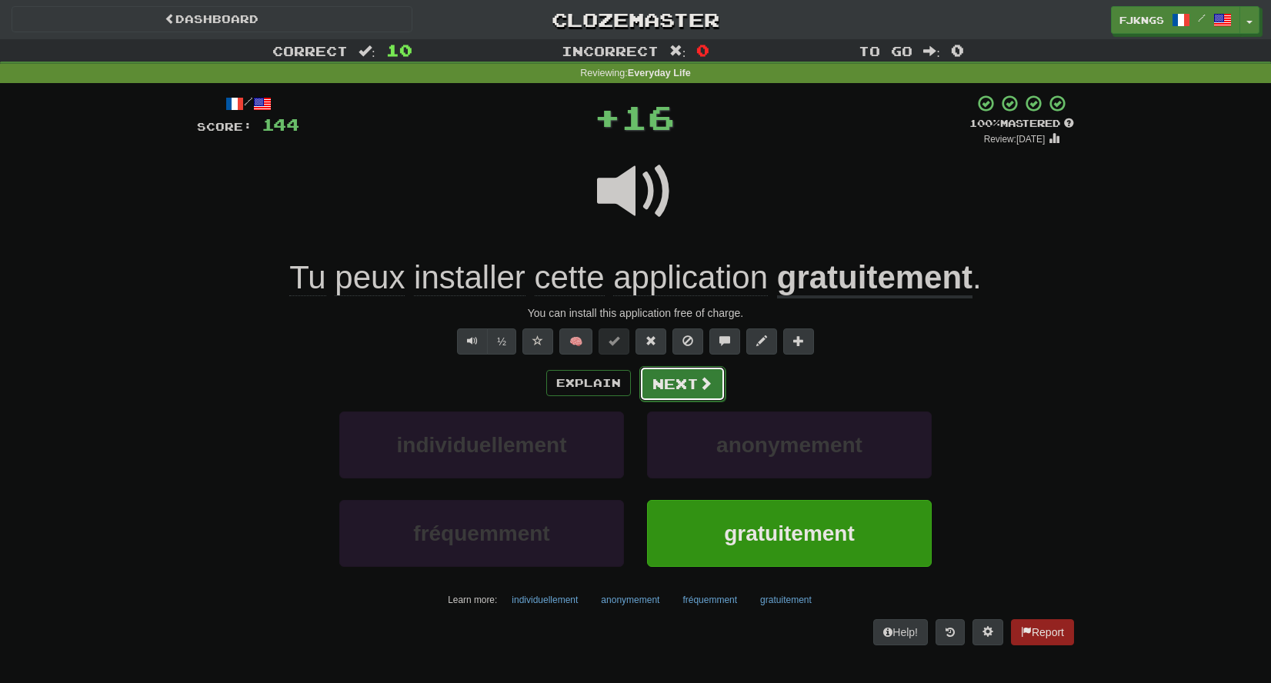
click at [690, 383] on button "Next" at bounding box center [683, 383] width 86 height 35
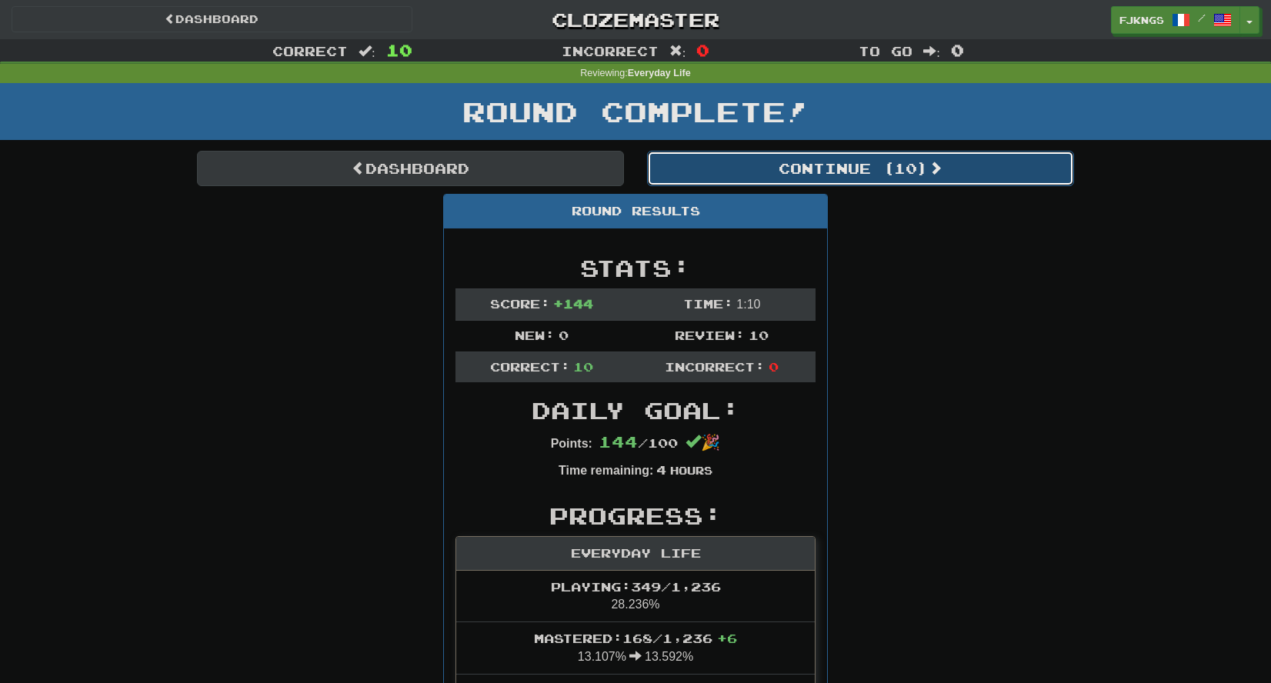
click at [797, 167] on button "Continue ( 10 )" at bounding box center [860, 168] width 427 height 35
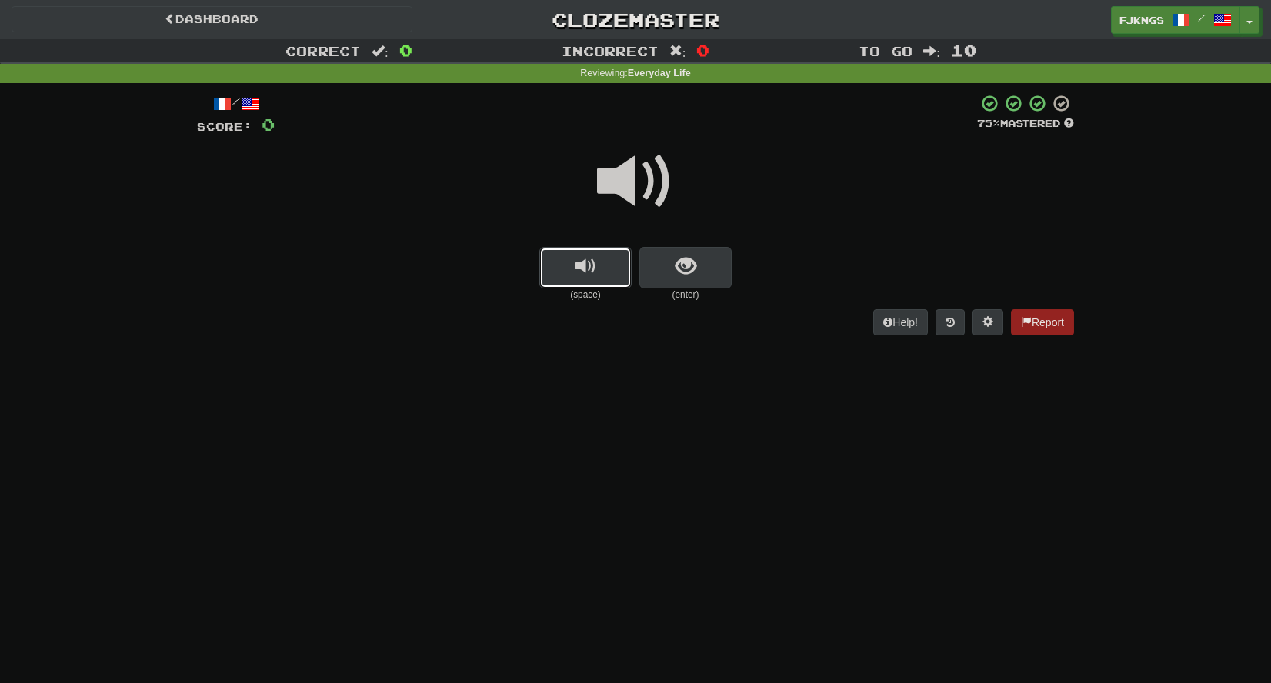
click at [577, 261] on span "replay audio" at bounding box center [586, 266] width 21 height 21
click at [690, 266] on span "show sentence" at bounding box center [686, 266] width 21 height 21
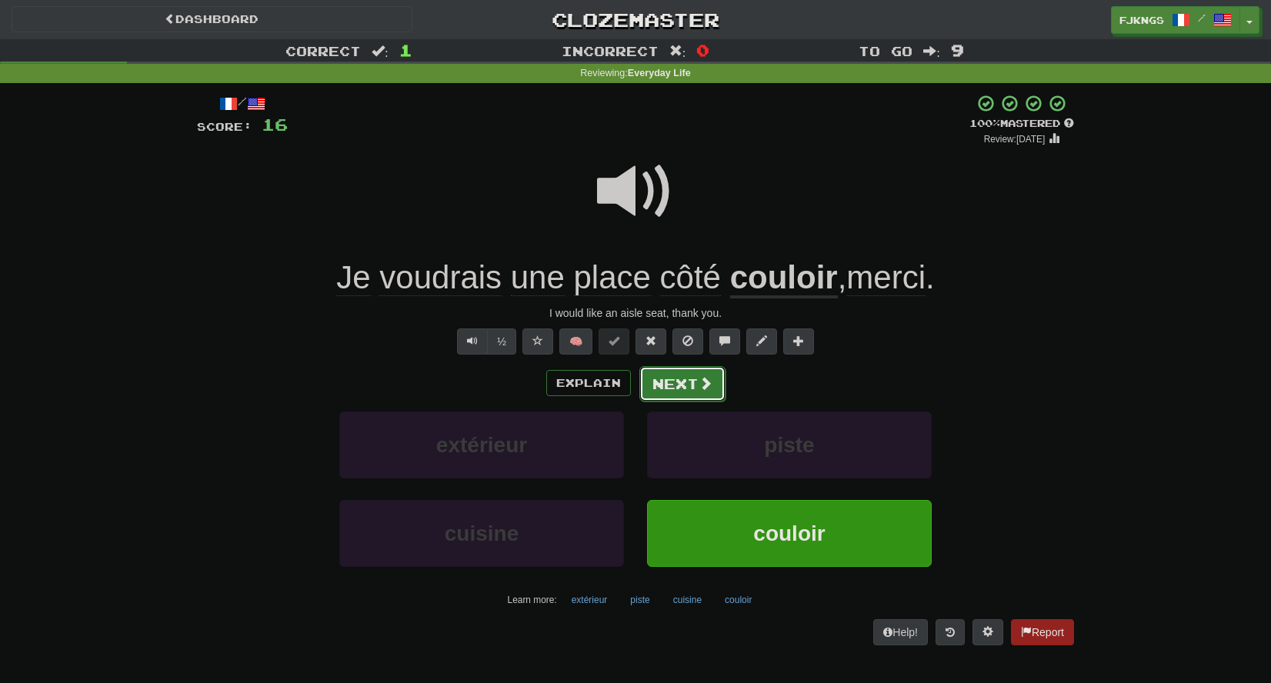
click at [707, 384] on span at bounding box center [706, 383] width 14 height 14
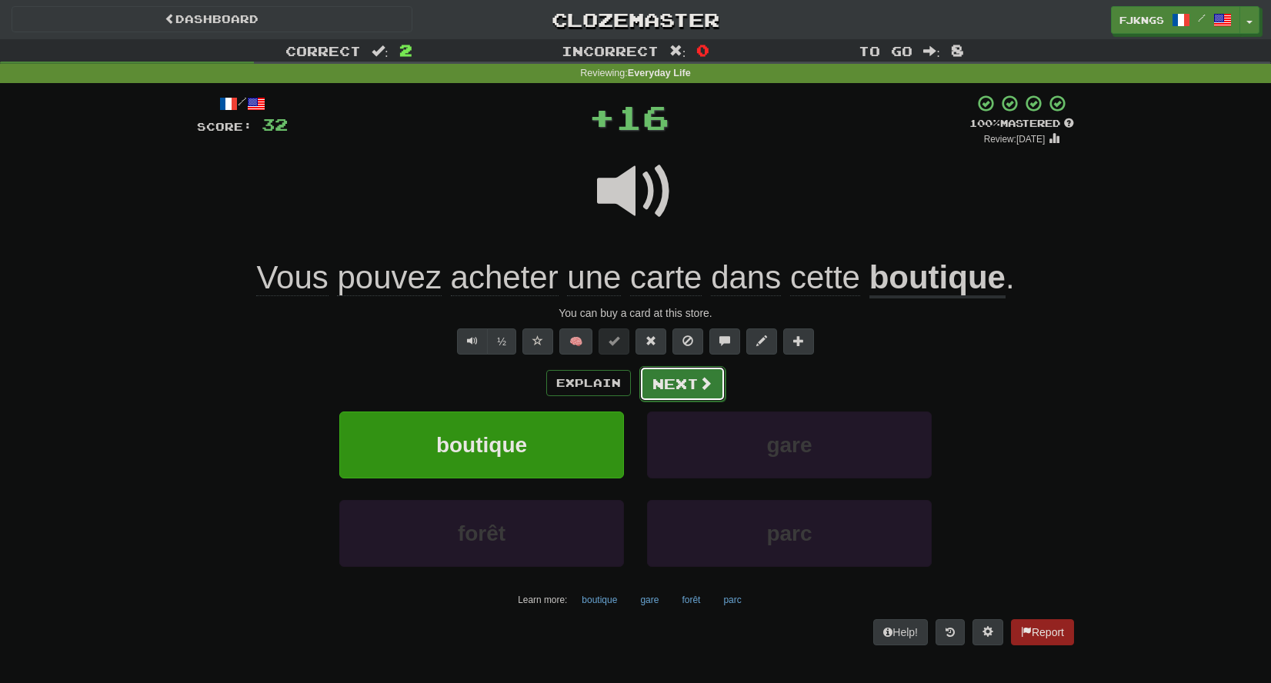
click at [699, 386] on span at bounding box center [706, 383] width 14 height 14
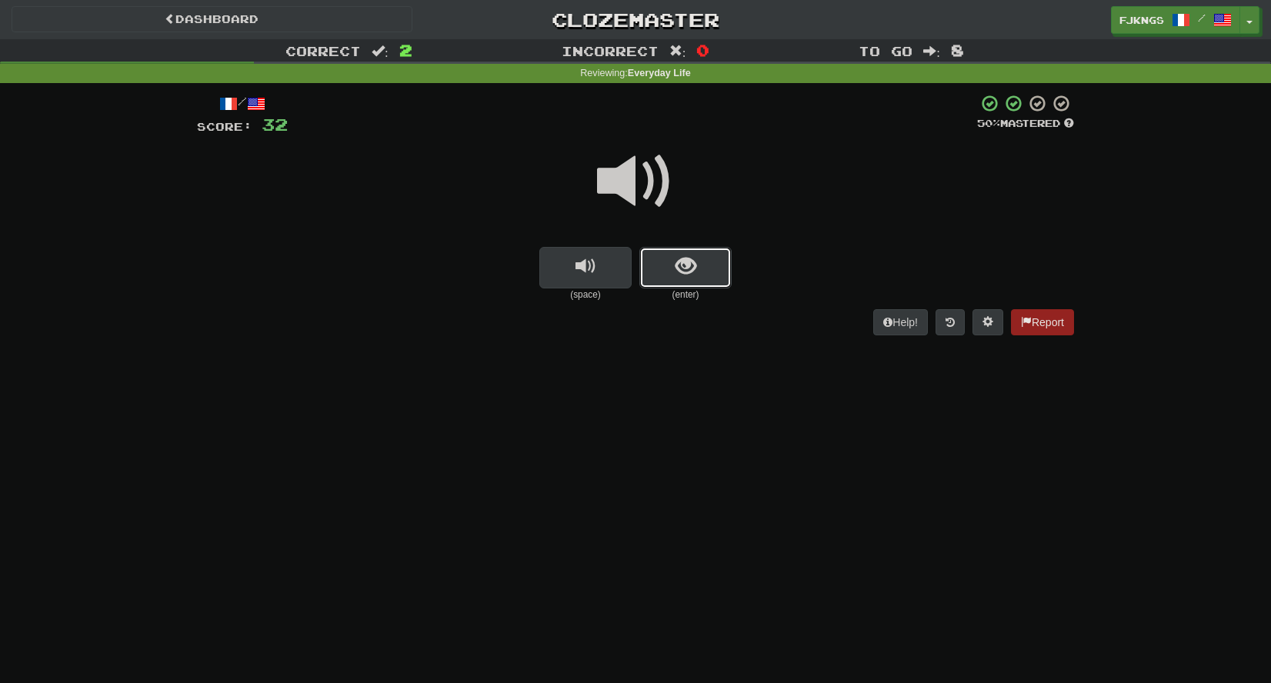
click at [677, 266] on span "show sentence" at bounding box center [686, 266] width 21 height 21
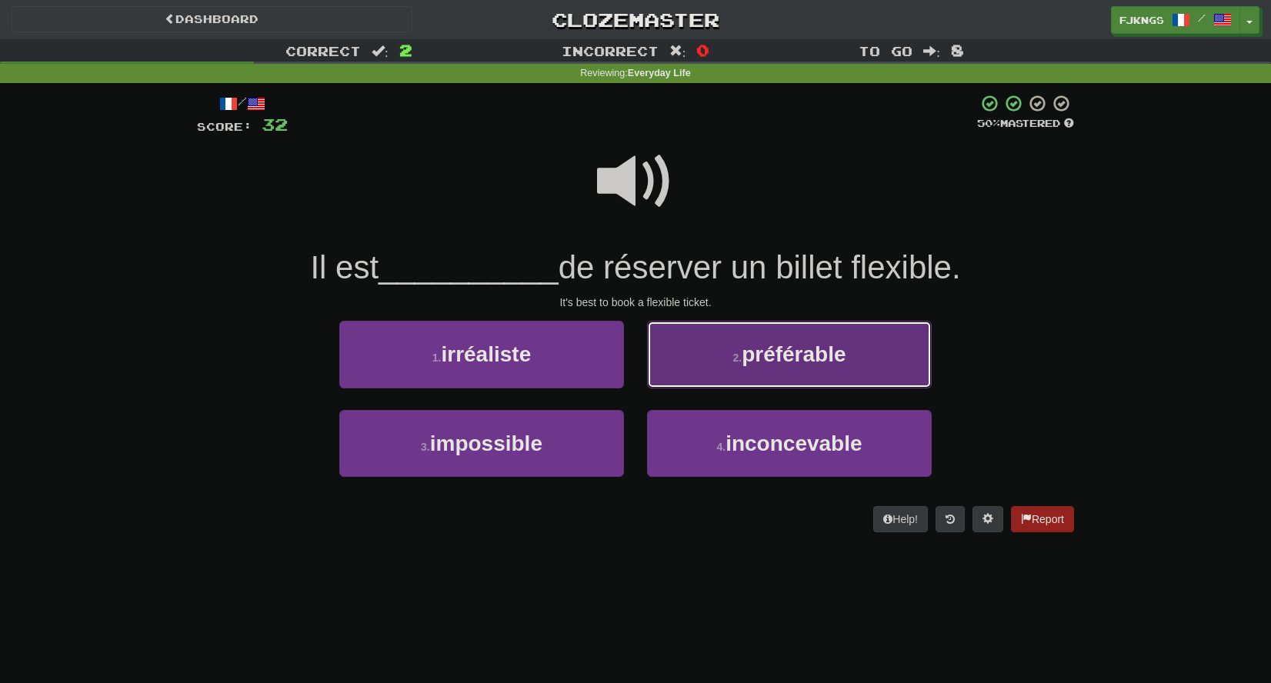
click at [778, 349] on span "préférable" at bounding box center [794, 354] width 104 height 24
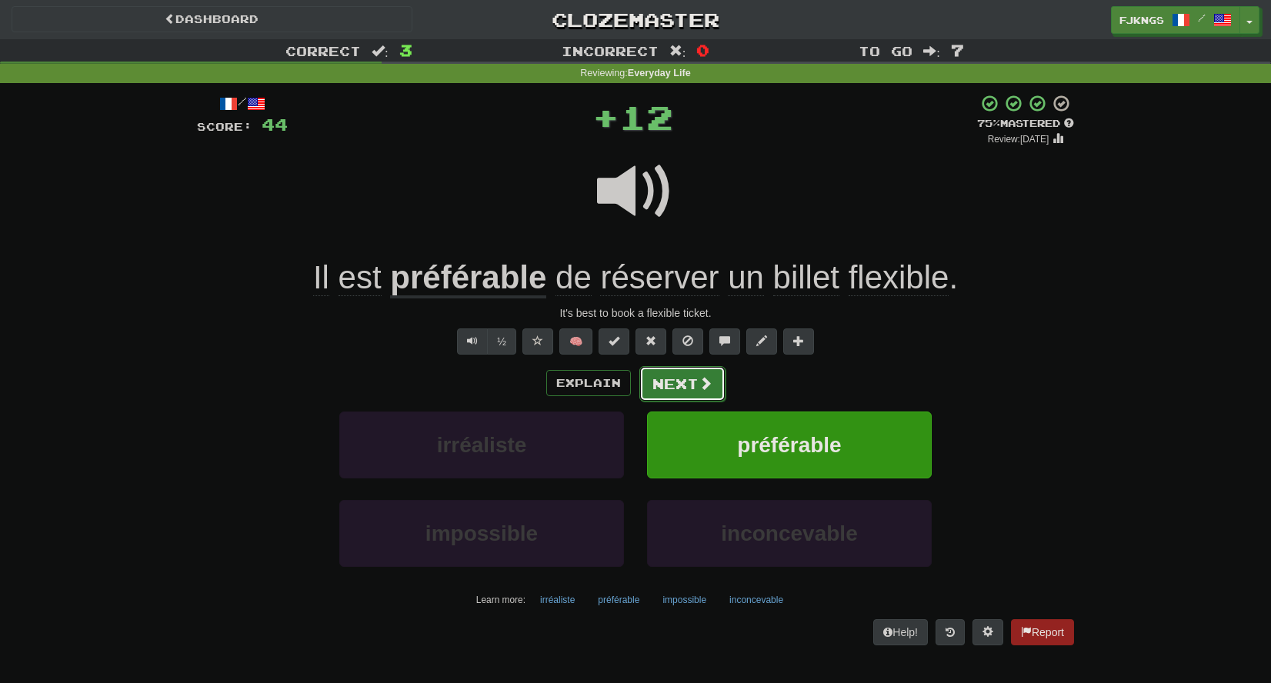
click at [703, 381] on span at bounding box center [706, 383] width 14 height 14
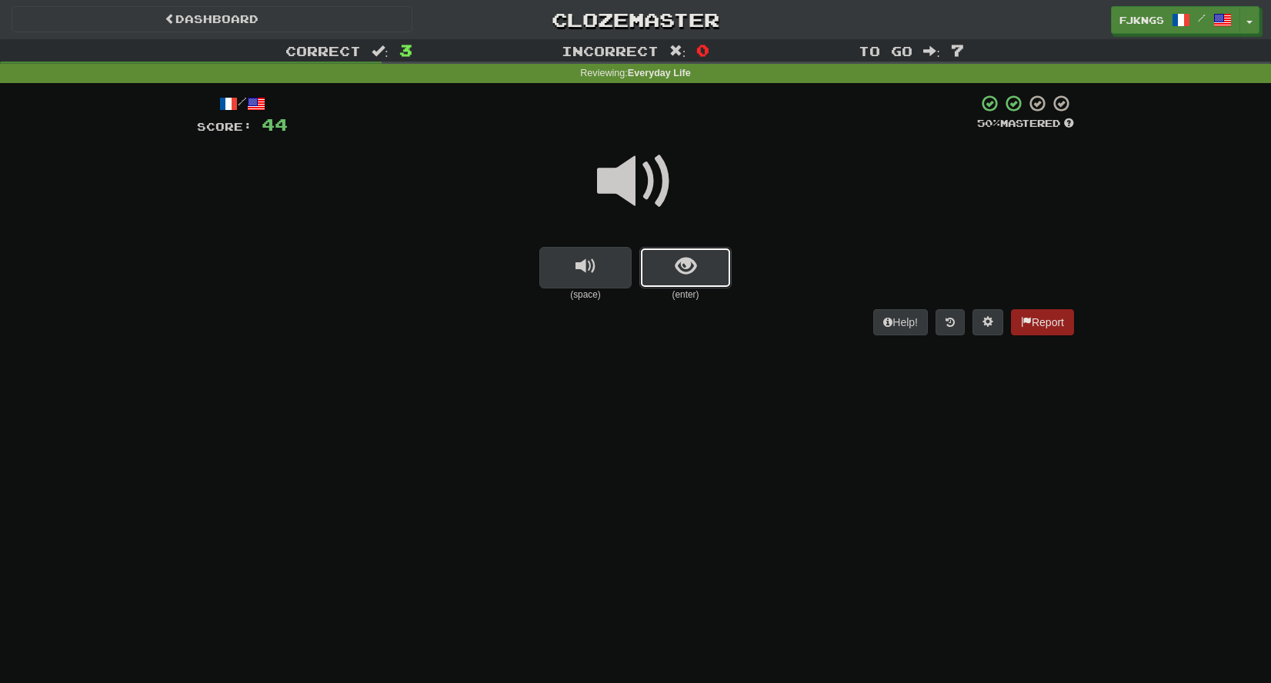
click at [697, 269] on button "show sentence" at bounding box center [686, 268] width 92 height 42
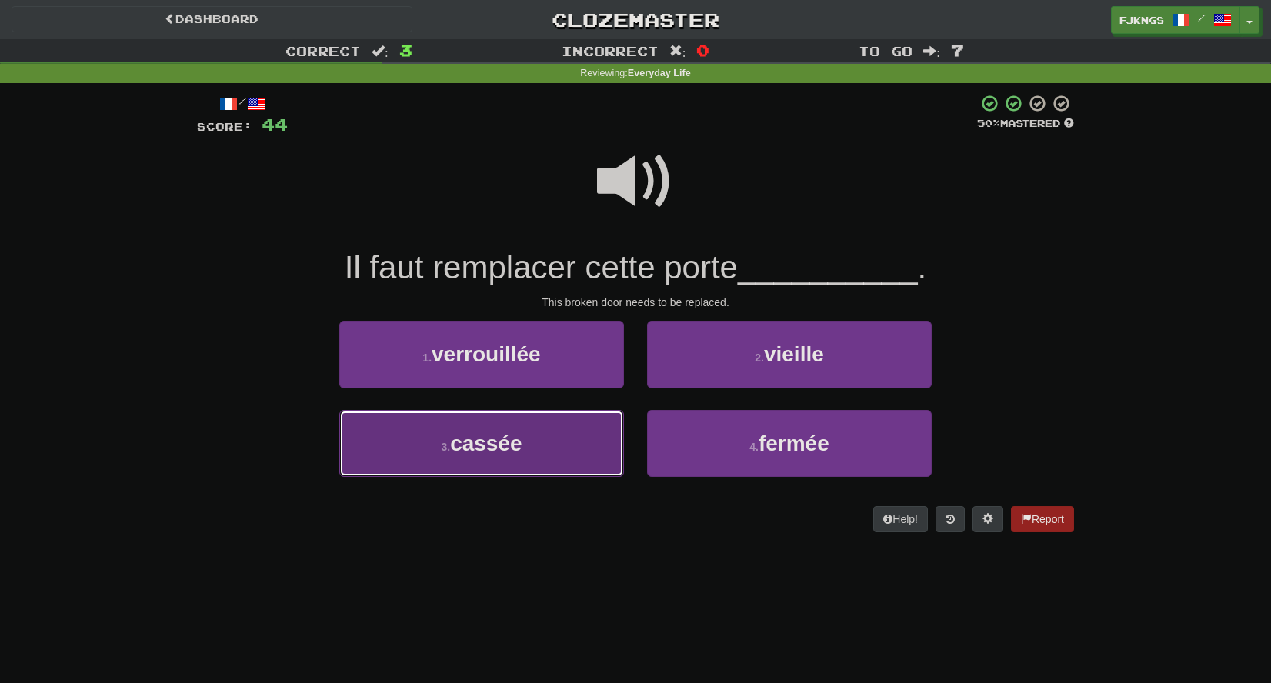
click at [528, 443] on button "3 . cassée" at bounding box center [481, 443] width 285 height 67
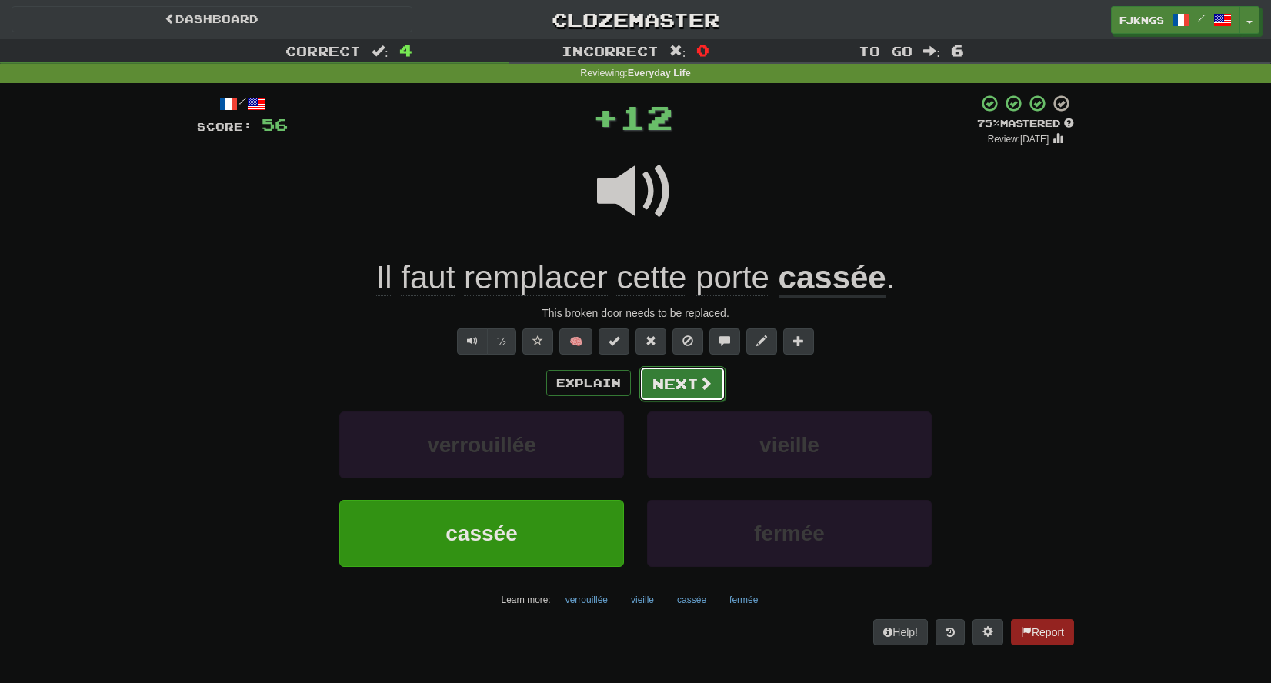
click at [697, 386] on button "Next" at bounding box center [683, 383] width 86 height 35
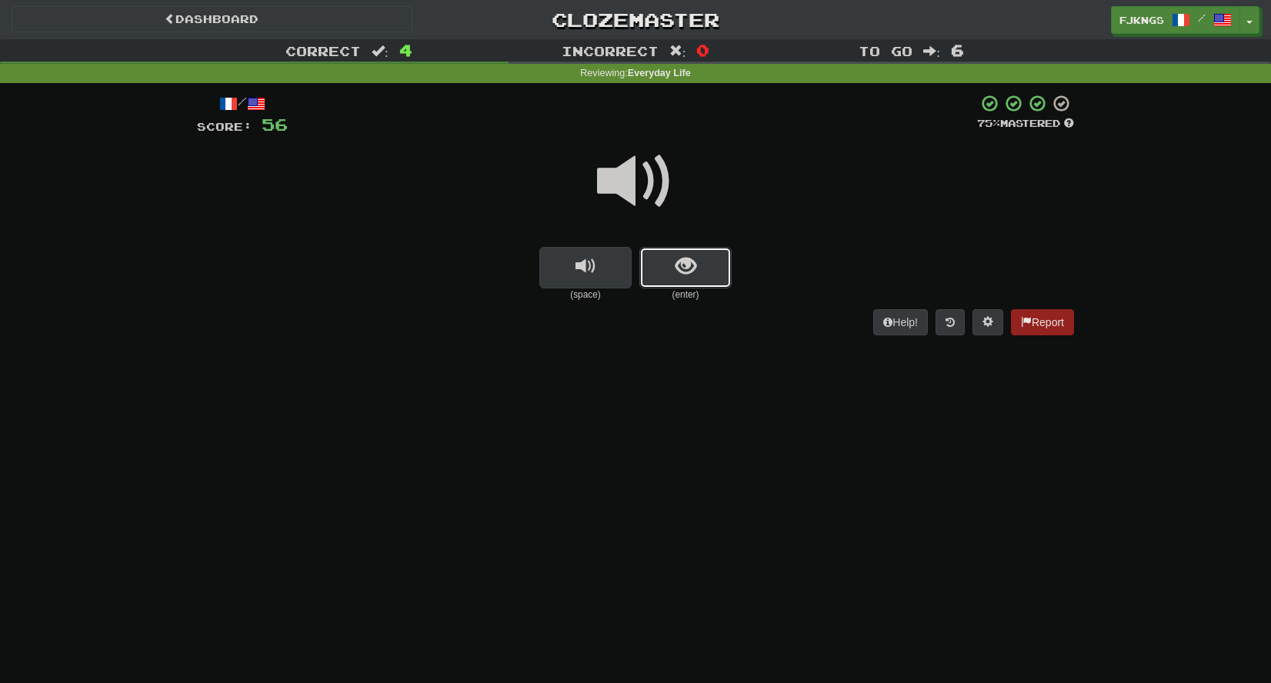
click at [700, 266] on button "show sentence" at bounding box center [686, 268] width 92 height 42
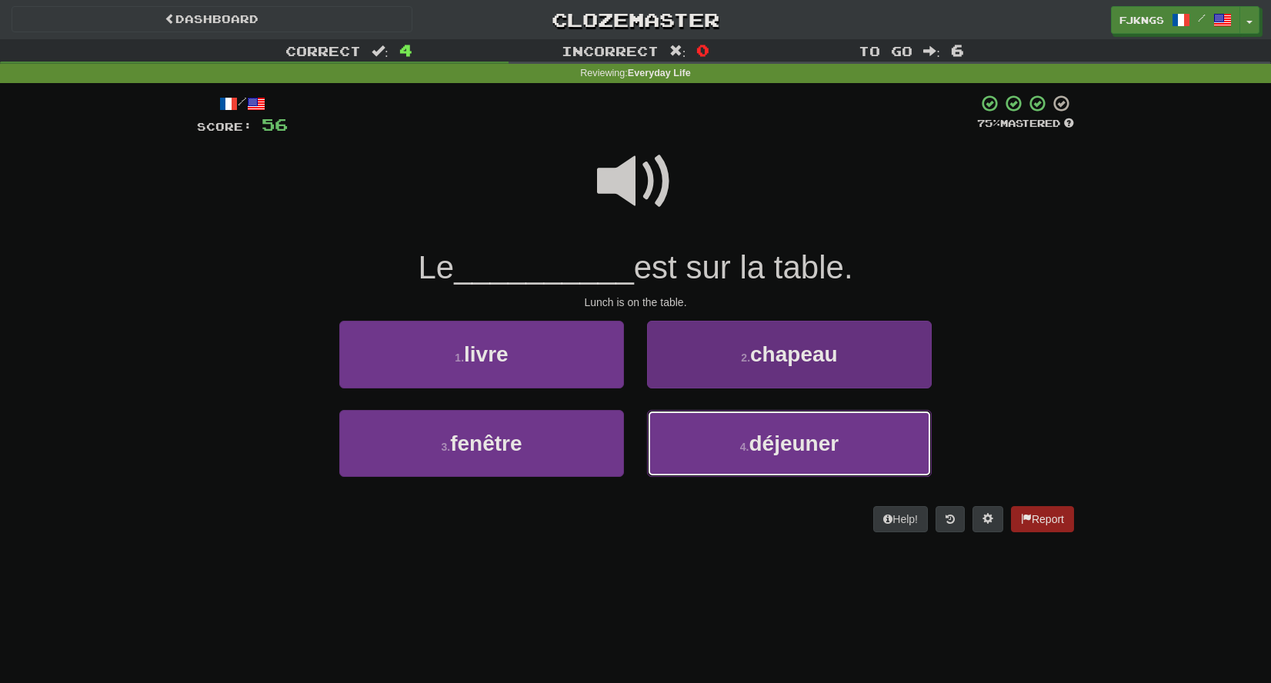
click at [759, 441] on span "déjeuner" at bounding box center [794, 444] width 90 height 24
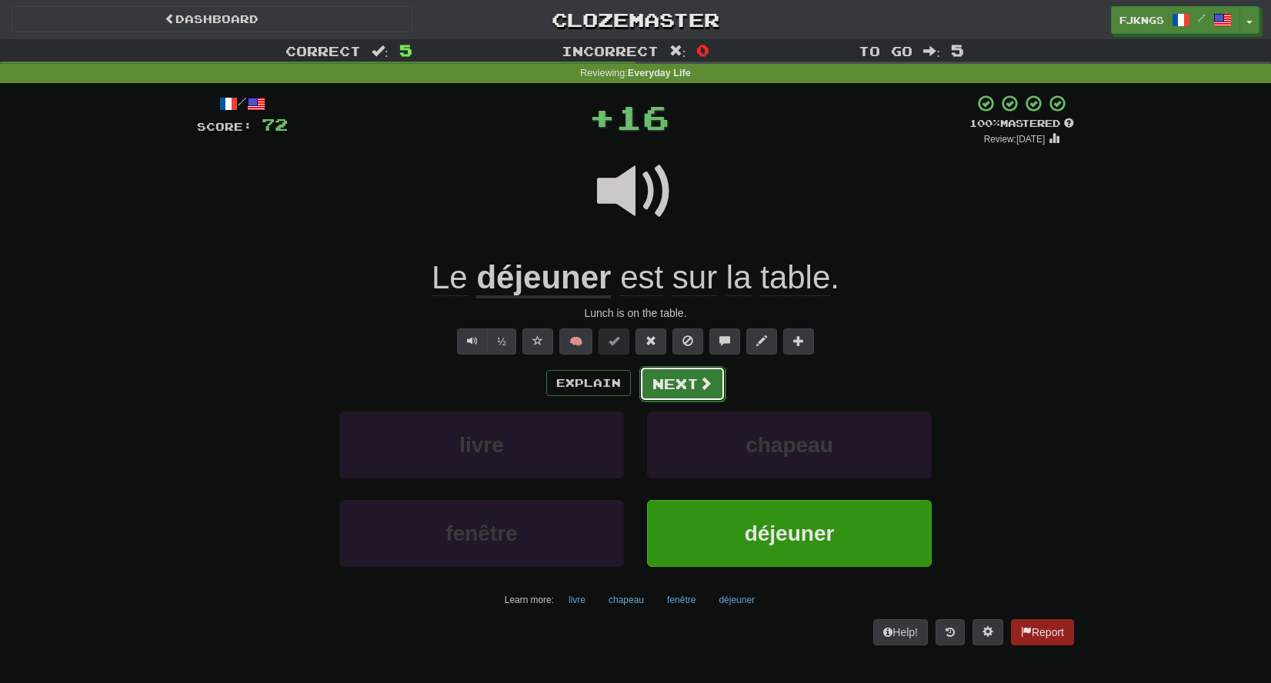
click at [697, 378] on button "Next" at bounding box center [683, 383] width 86 height 35
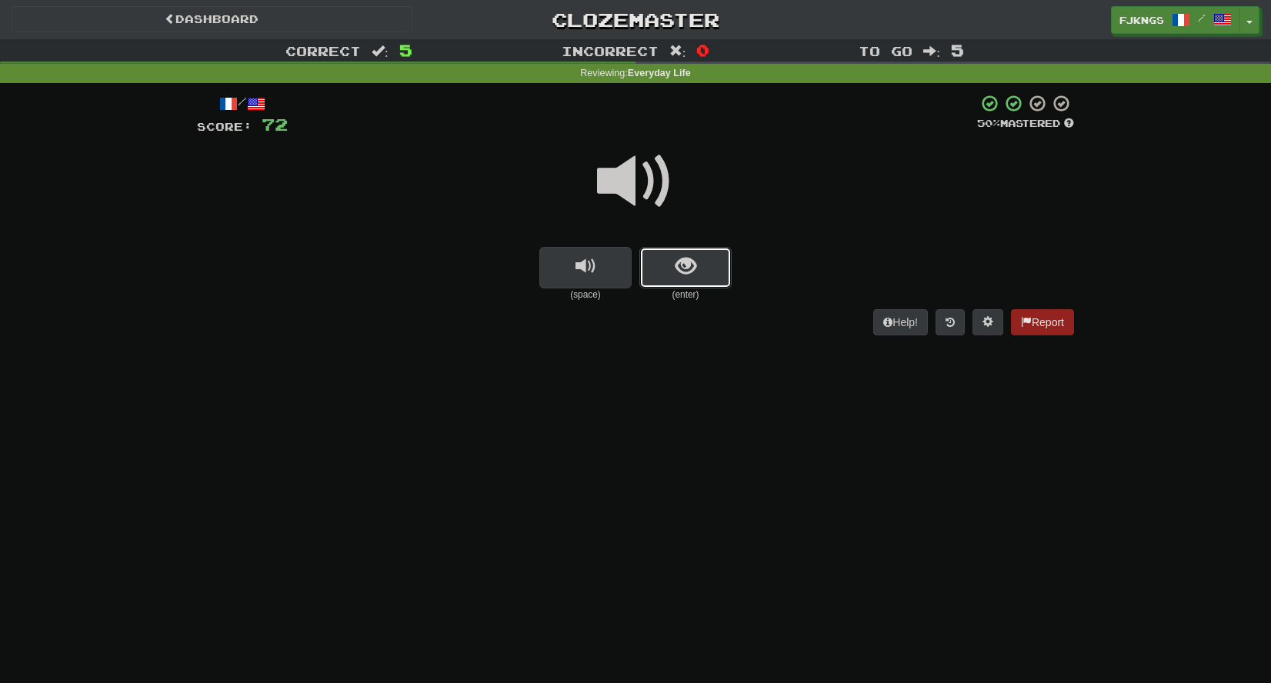
click at [682, 264] on span "show sentence" at bounding box center [686, 266] width 21 height 21
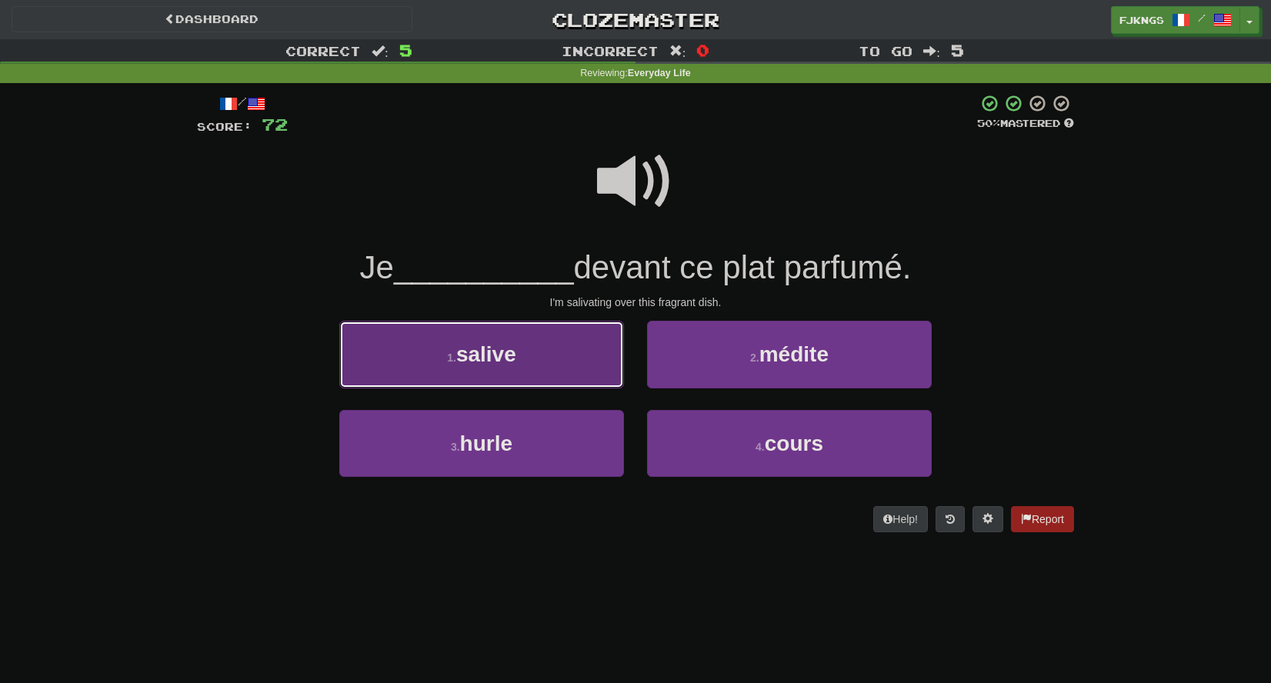
click at [537, 359] on button "1 . salive" at bounding box center [481, 354] width 285 height 67
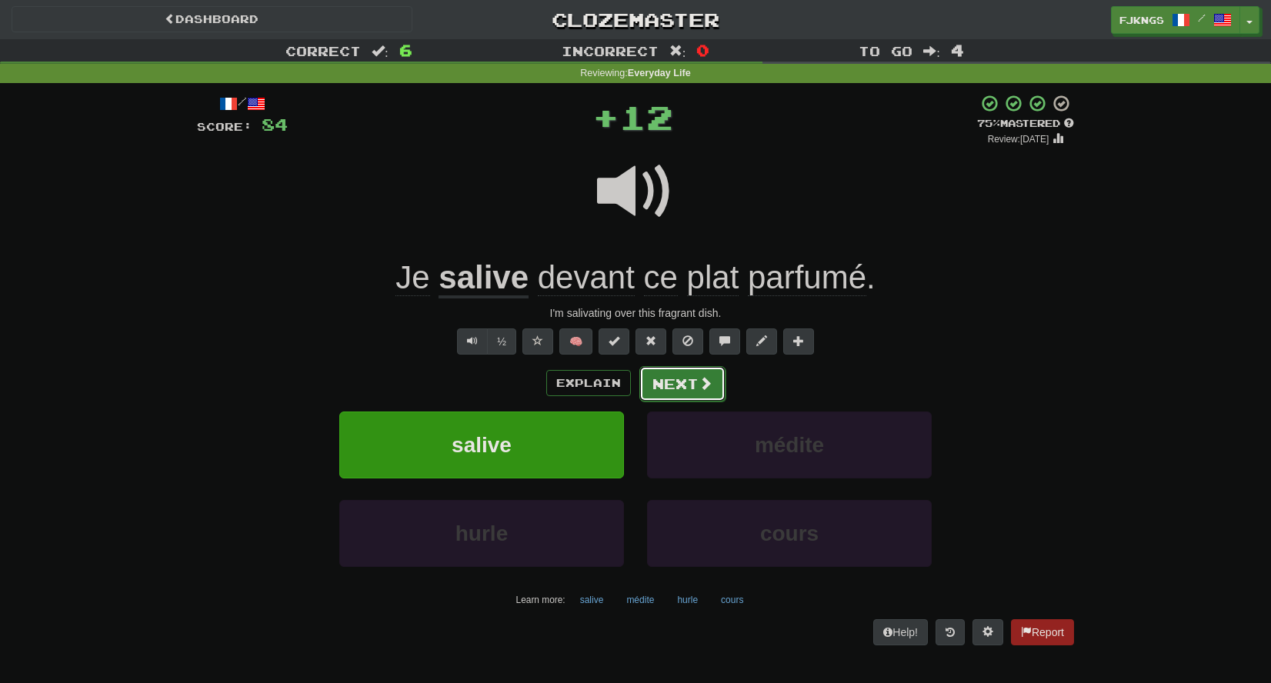
click at [697, 383] on button "Next" at bounding box center [683, 383] width 86 height 35
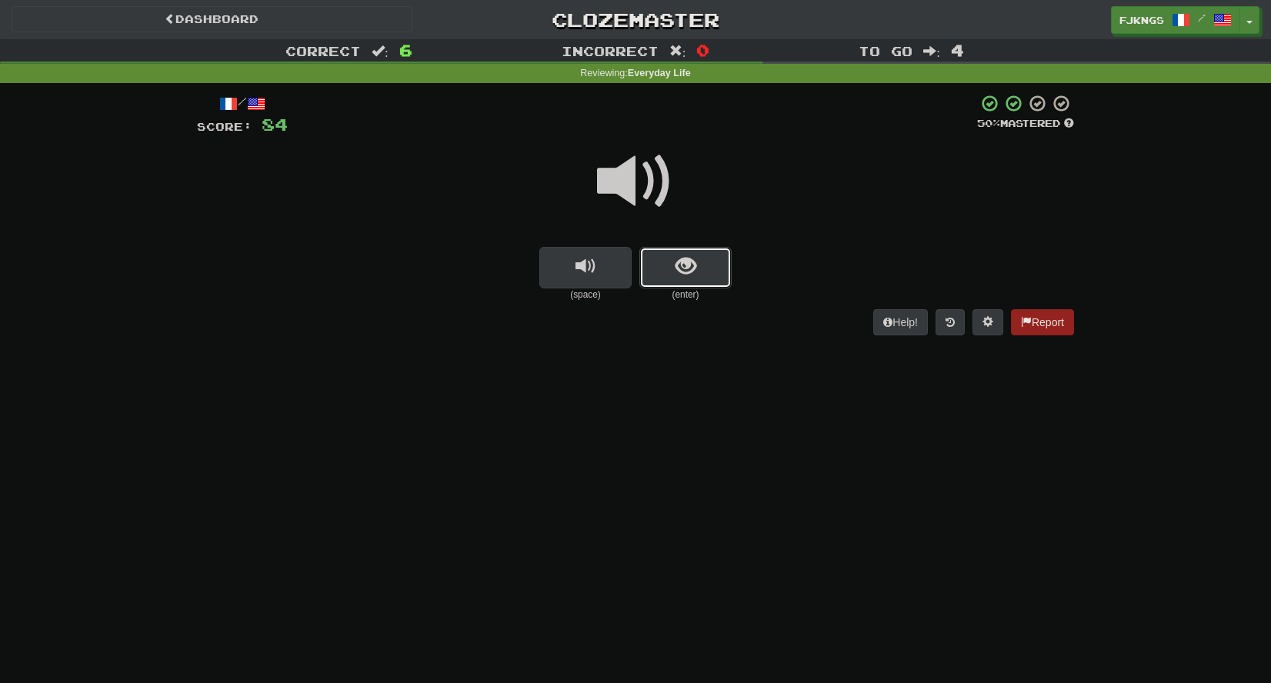
click at [690, 272] on span "show sentence" at bounding box center [686, 266] width 21 height 21
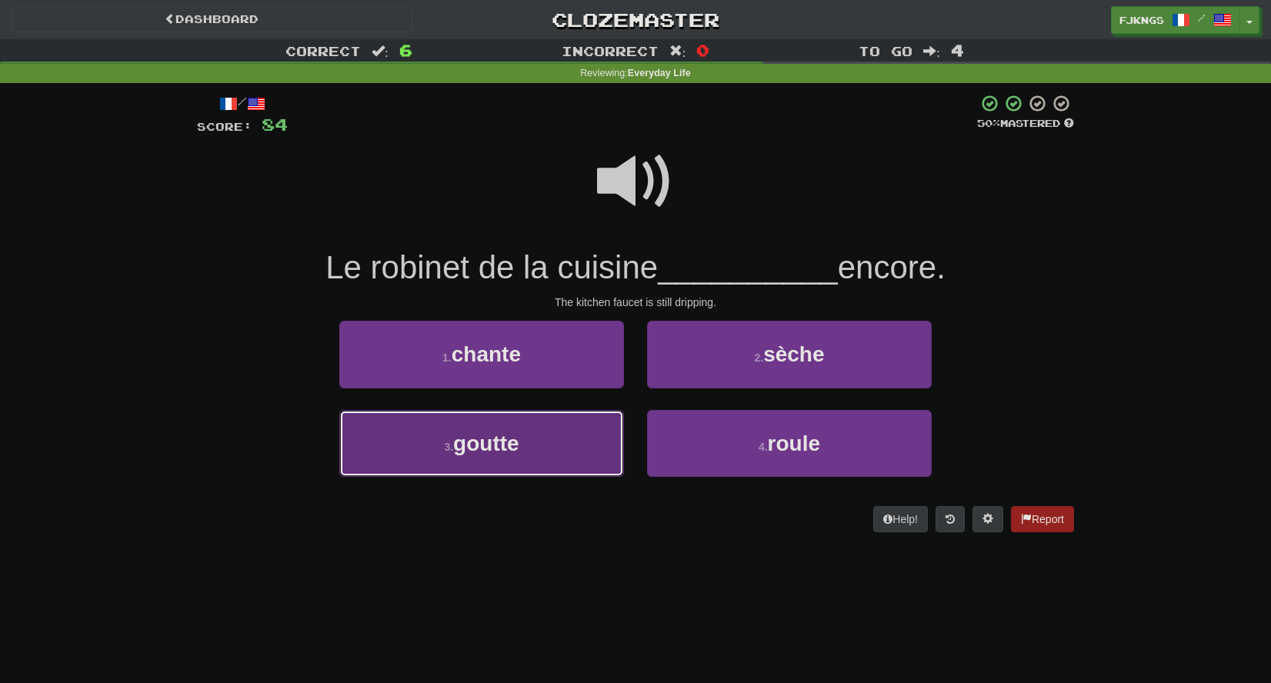
click at [491, 456] on span "goutte" at bounding box center [486, 444] width 66 height 24
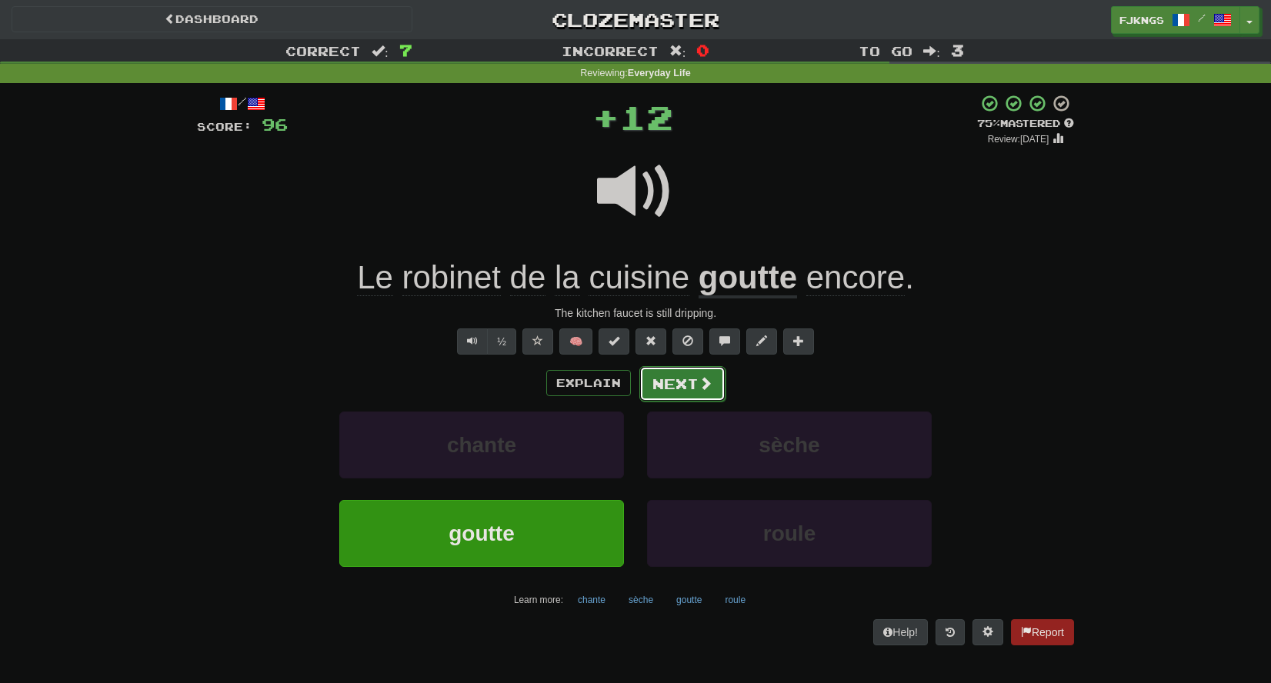
click at [689, 389] on button "Next" at bounding box center [683, 383] width 86 height 35
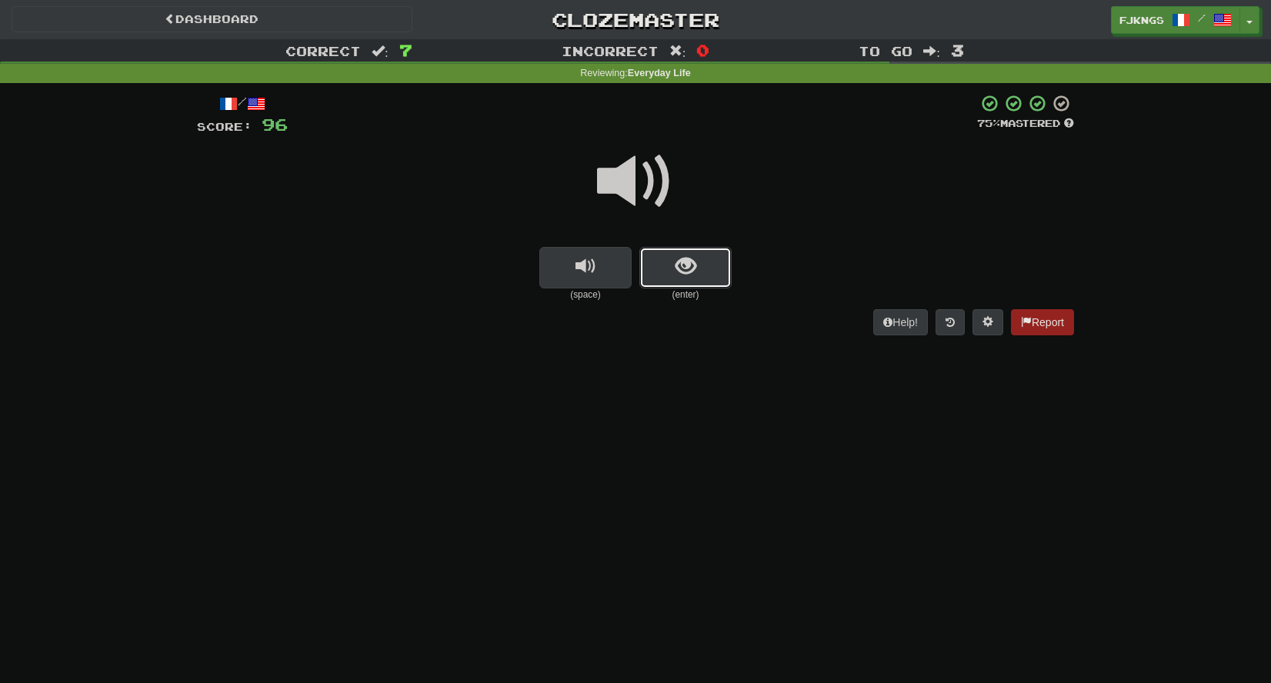
click at [710, 266] on button "show sentence" at bounding box center [686, 268] width 92 height 42
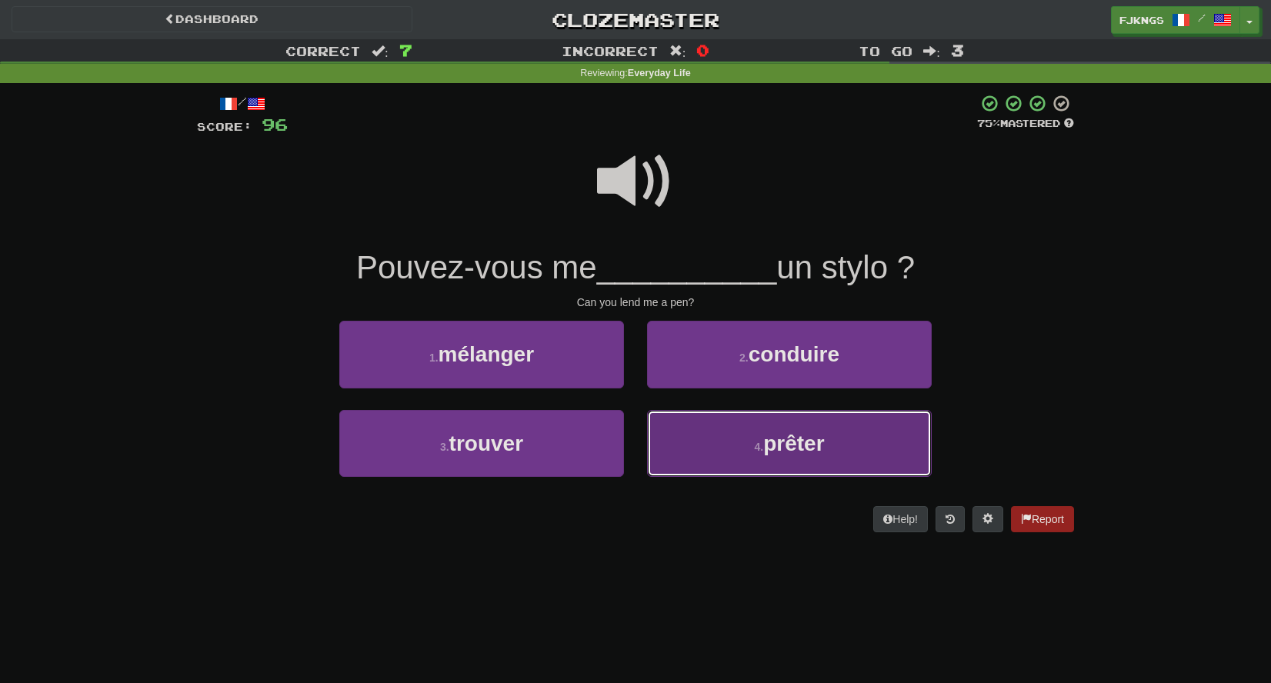
click at [776, 439] on span "prêter" at bounding box center [793, 444] width 61 height 24
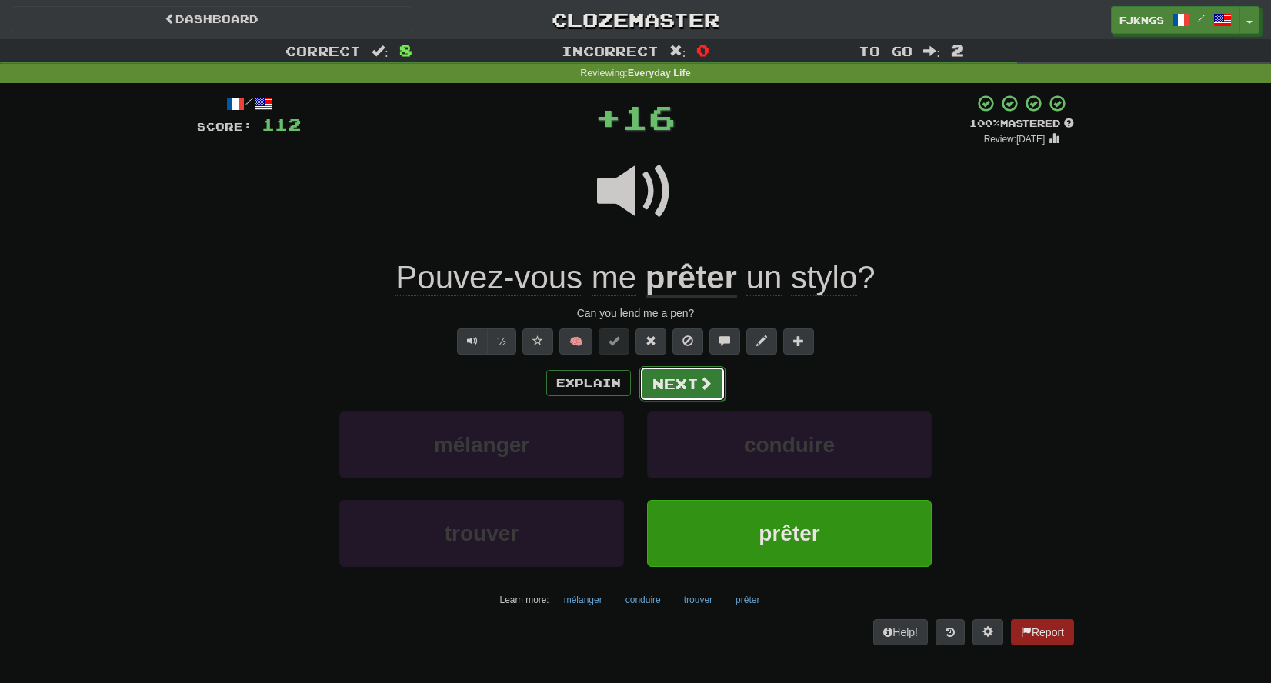
click at [692, 383] on button "Next" at bounding box center [683, 383] width 86 height 35
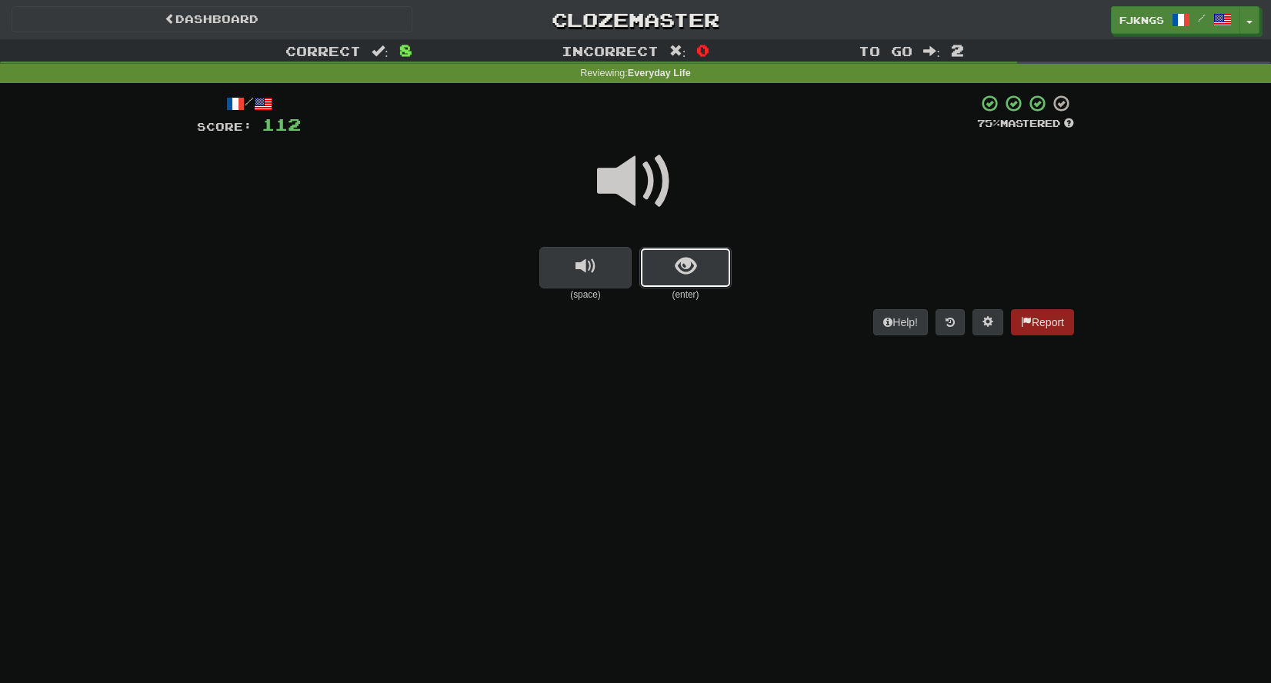
click at [669, 259] on button "show sentence" at bounding box center [686, 268] width 92 height 42
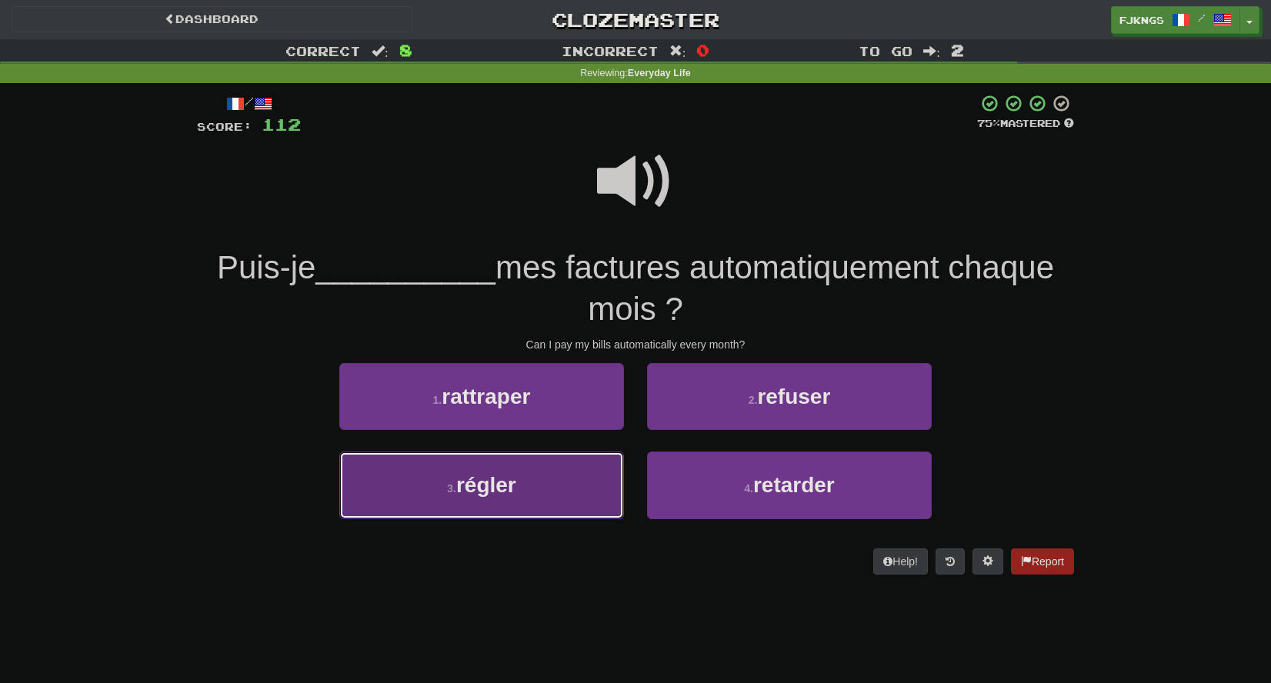
click at [492, 486] on span "régler" at bounding box center [486, 485] width 60 height 24
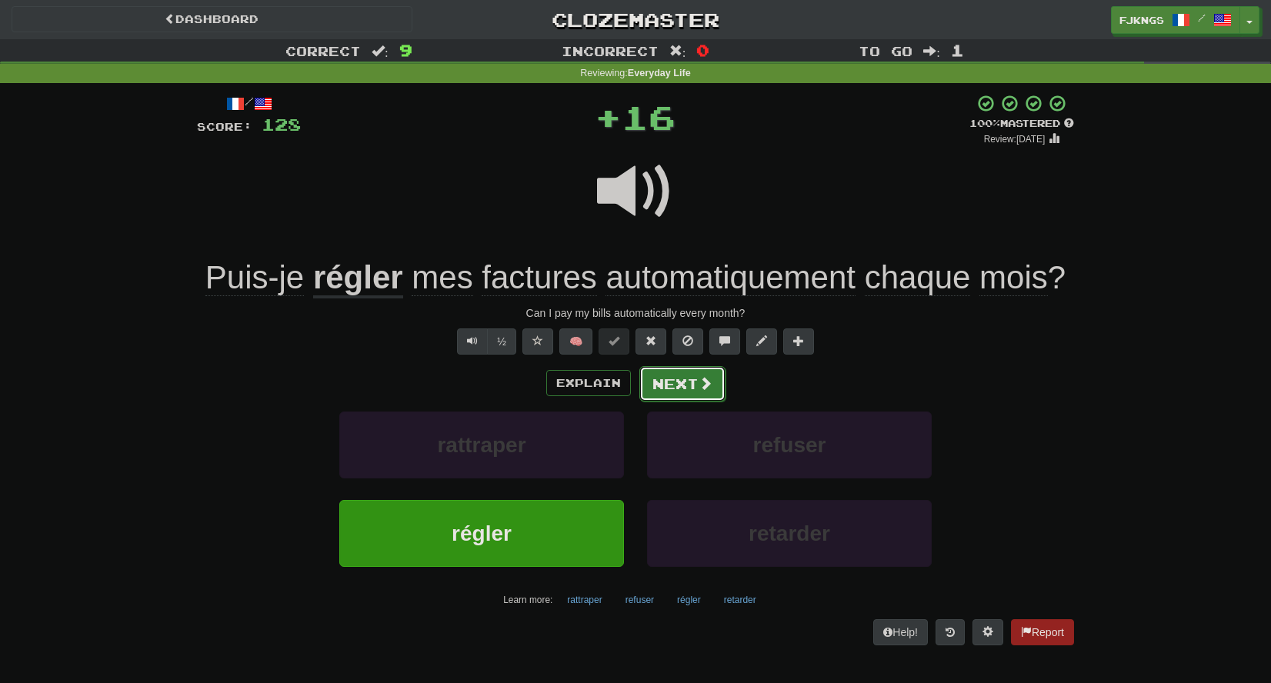
click at [693, 383] on button "Next" at bounding box center [683, 383] width 86 height 35
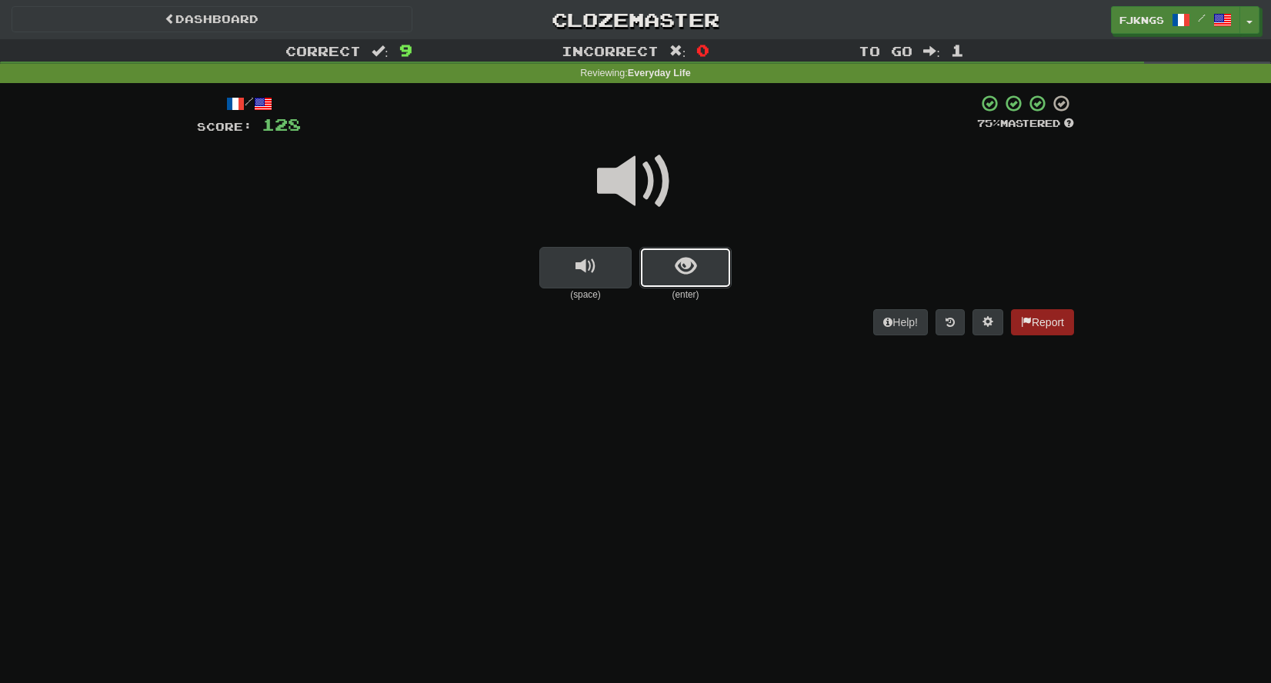
click at [691, 273] on span "show sentence" at bounding box center [686, 266] width 21 height 21
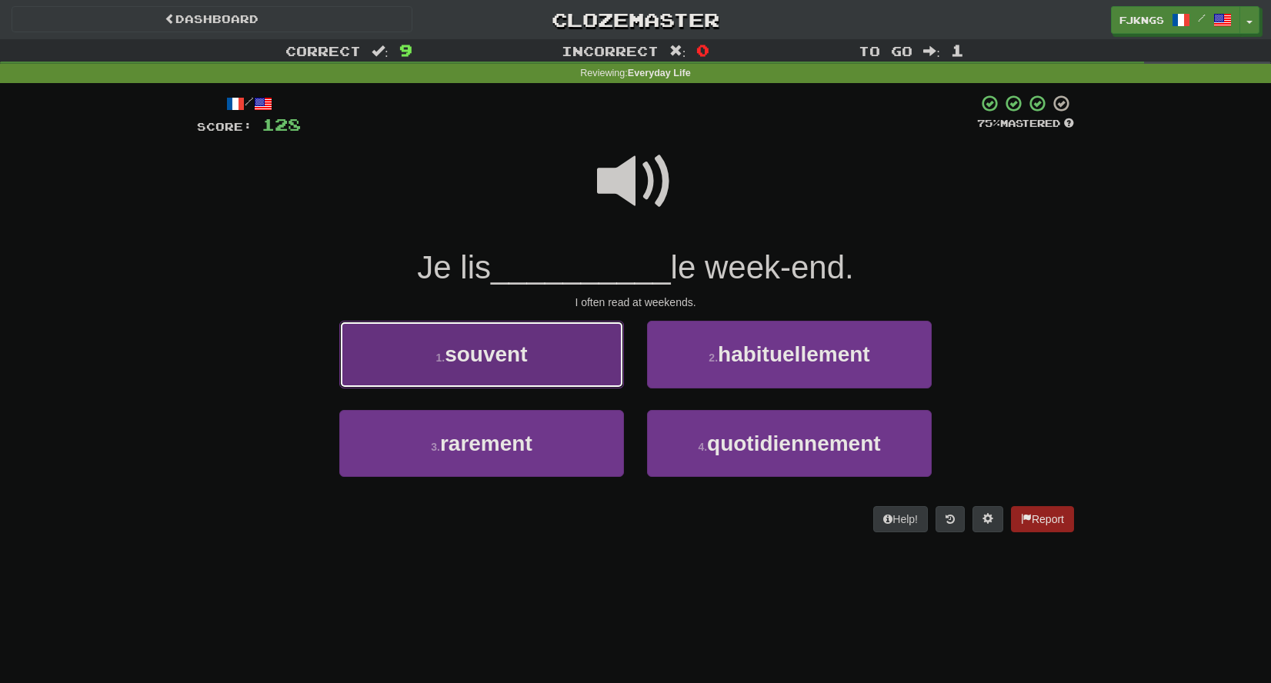
click at [522, 357] on span "souvent" at bounding box center [486, 354] width 82 height 24
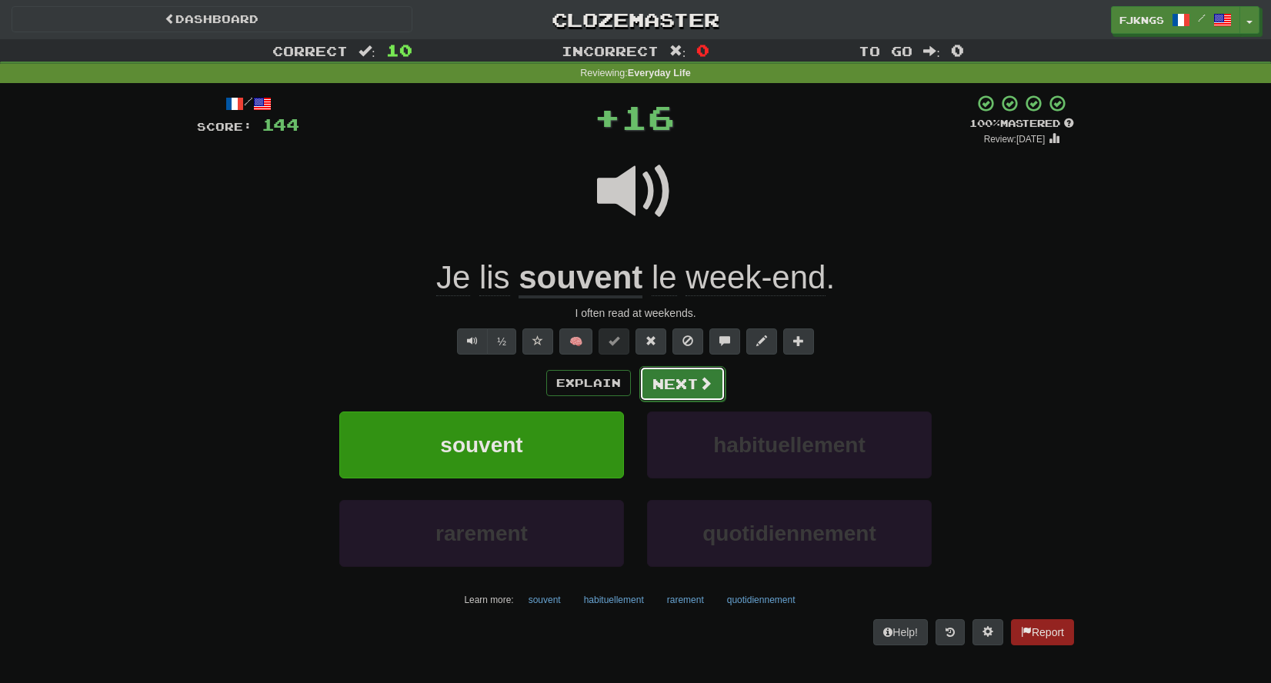
click at [677, 381] on button "Next" at bounding box center [683, 383] width 86 height 35
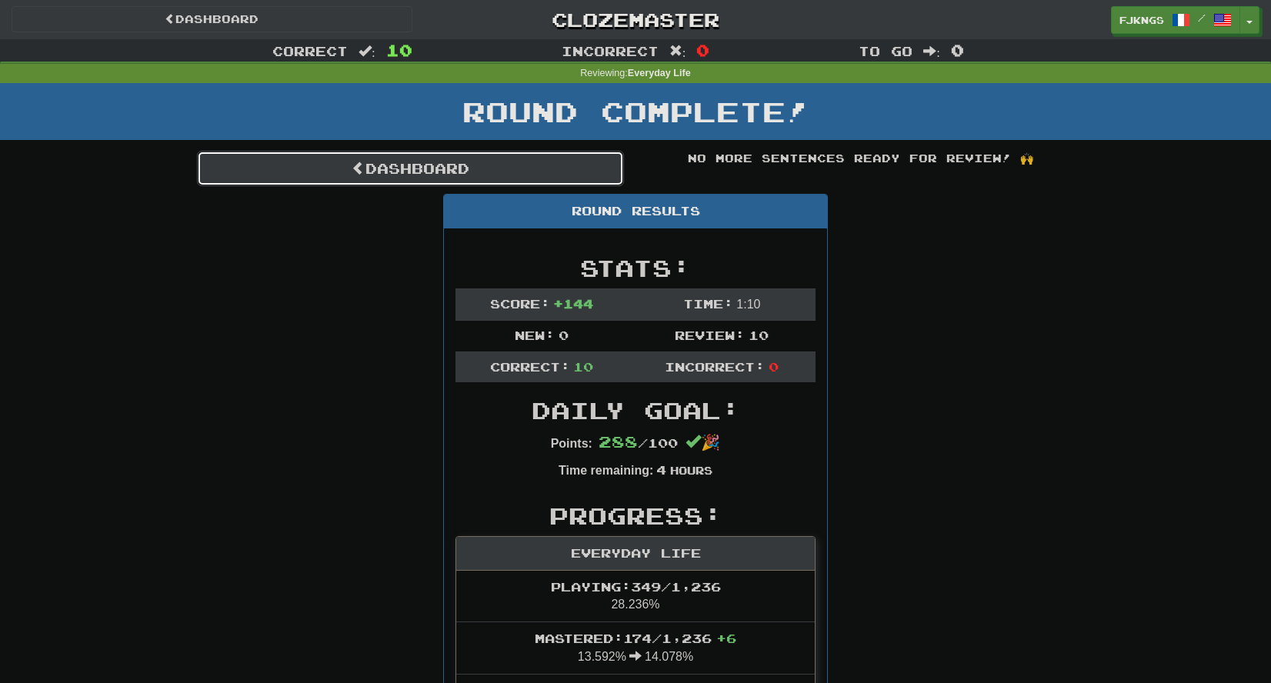
click at [412, 172] on link "Dashboard" at bounding box center [410, 168] width 427 height 35
